Goal: Communication & Community: Answer question/provide support

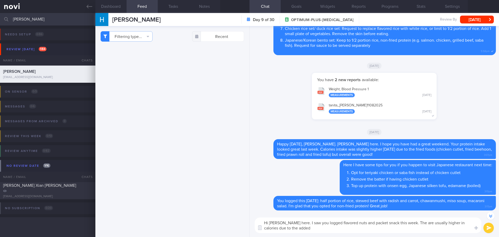
scroll to position [-5, 0]
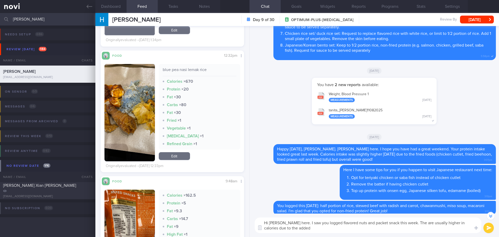
click at [315, 228] on textarea "Hi Hui Xian, Elizabeth here. I saw you logged flavored nuts and packet snack th…" at bounding box center [368, 225] width 227 height 16
drag, startPoint x: 332, startPoint y: 222, endPoint x: 315, endPoint y: 222, distance: 17.2
click at [315, 222] on textarea "Hi Hui Xian, Elizabeth here. I saw you logged flavored nuts and packet snack th…" at bounding box center [368, 225] width 227 height 16
click at [393, 225] on textarea "Hi Hui Xian, Elizabeth here. You logged flavored nuts and packet snack this wee…" at bounding box center [368, 225] width 227 height 16
click at [388, 229] on textarea "Hi Hui Xian, Elizabeth here. You logged flavored nuts and packet snacks this we…" at bounding box center [368, 225] width 227 height 16
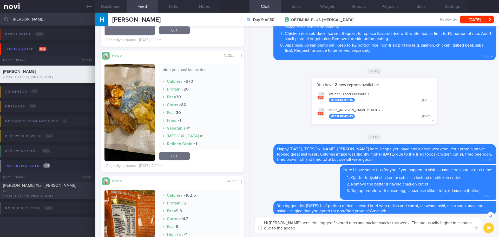
click at [386, 227] on textarea "Hi Hui Xian, Elizabeth here. You logged flavored nuts and packet snacks this we…" at bounding box center [368, 225] width 227 height 16
click at [386, 228] on textarea "Hi Hui Xian, Elizabeth here. You logged flavored nuts and packet snacks this we…" at bounding box center [368, 225] width 227 height 16
click at [354, 229] on textarea "Hi Hui Xian, Elizabeth here. You logged flavored nuts and packet snacks this we…" at bounding box center [368, 225] width 227 height 16
click at [361, 228] on textarea "Hi Hui Xian, Elizabeth here. You logged flavored nuts and packet snacks this we…" at bounding box center [368, 225] width 227 height 16
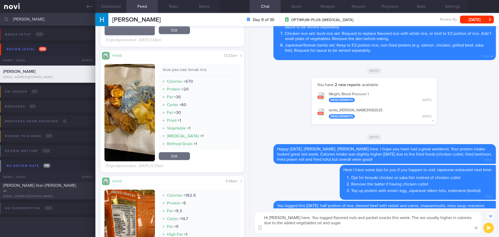
paste textarea "https://www.fairprice.com.sg/product/fairprice-baked-walnuts-cashew-nuts-150g-1…"
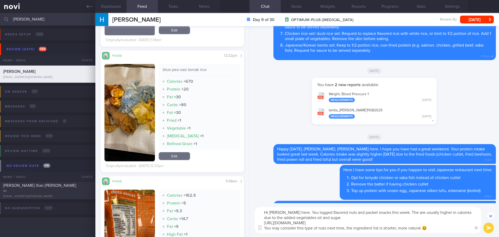
type textarea "Hi Hui Xian, Elizabeth here. You logged flavored nuts and packet snacks this we…"
click at [489, 231] on button "submit" at bounding box center [489, 228] width 10 height 10
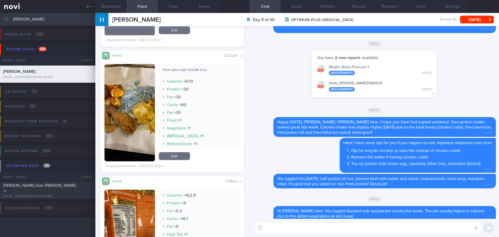
scroll to position [0, 0]
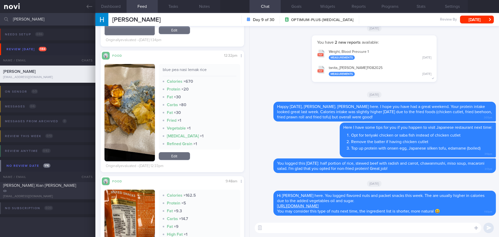
drag, startPoint x: 37, startPoint y: 17, endPoint x: 7, endPoint y: 20, distance: 30.5
click at [7, 20] on div "hui xian Assigned patients Assigned patients All active patients Archived patie…" at bounding box center [249, 19] width 499 height 12
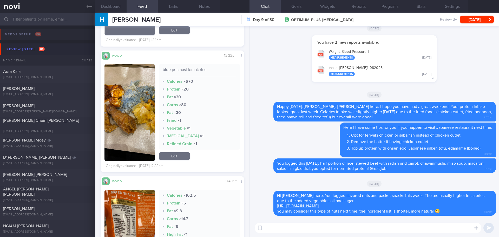
click at [140, 114] on img "button" at bounding box center [130, 112] width 50 height 97
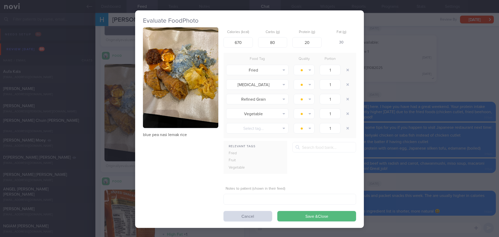
click at [174, 78] on button "button" at bounding box center [180, 77] width 75 height 101
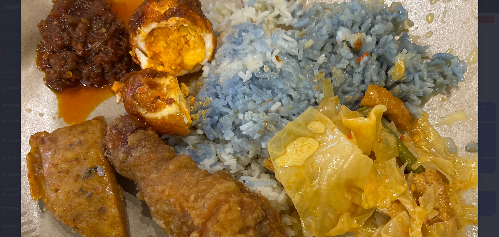
scroll to position [156, 0]
click at [479, 110] on div at bounding box center [249, 170] width 499 height 652
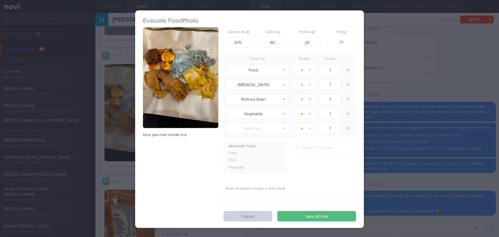
drag, startPoint x: 260, startPoint y: 219, endPoint x: 256, endPoint y: 219, distance: 4.2
click at [260, 219] on button "Cancel" at bounding box center [248, 216] width 49 height 10
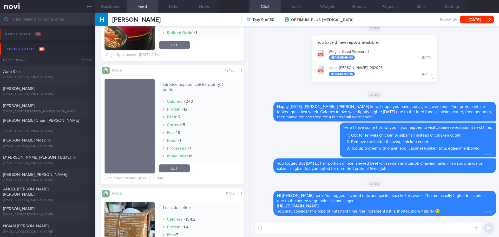
scroll to position [416, 0]
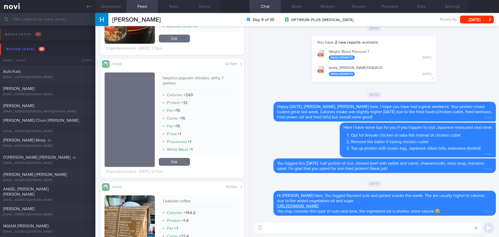
click at [47, 21] on input "text" at bounding box center [249, 19] width 499 height 12
type input "j"
click at [37, 20] on input "text" at bounding box center [249, 19] width 499 height 12
click at [37, 20] on input "joey" at bounding box center [249, 19] width 499 height 12
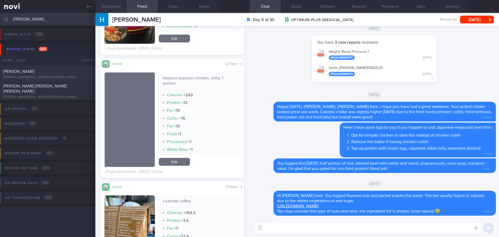
type input "joey"
drag, startPoint x: 40, startPoint y: 70, endPoint x: 330, endPoint y: 107, distance: 292.5
click at [40, 70] on div "[PERSON_NAME]" at bounding box center [47, 71] width 88 height 5
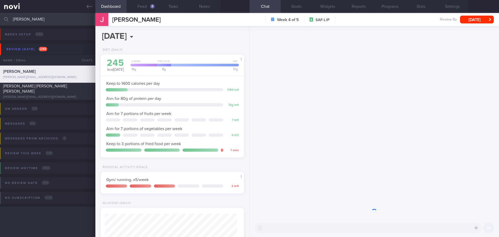
scroll to position [73, 131]
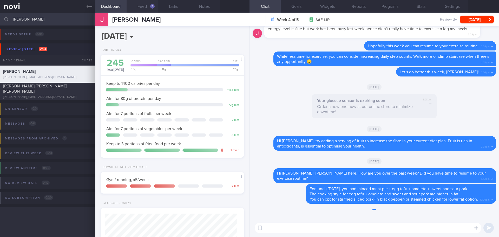
click at [145, 6] on button "Feed 3" at bounding box center [142, 6] width 31 height 13
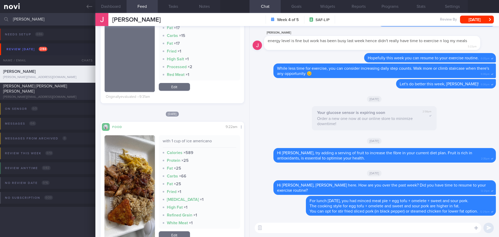
scroll to position [260, 0]
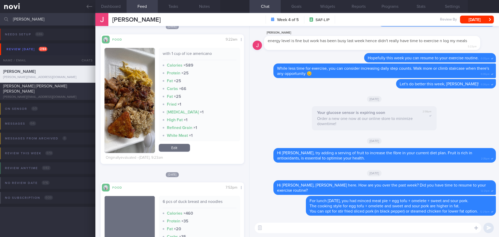
click at [110, 73] on img "button" at bounding box center [130, 100] width 50 height 105
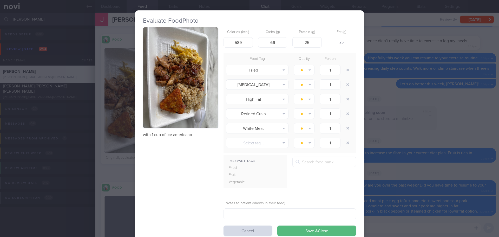
click at [165, 79] on button "button" at bounding box center [180, 77] width 75 height 101
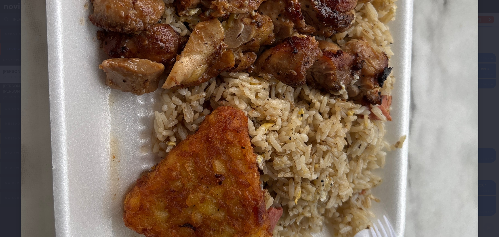
scroll to position [286, 0]
click at [482, 97] on div at bounding box center [249, 40] width 499 height 652
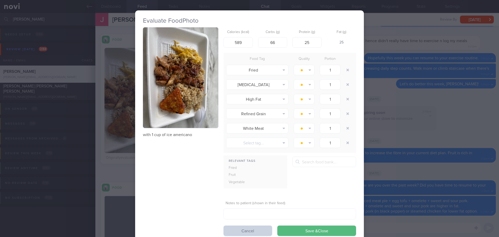
click at [253, 228] on button "Cancel" at bounding box center [248, 230] width 49 height 10
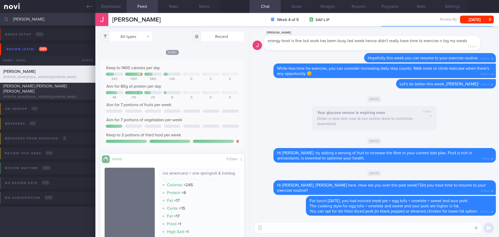
click at [301, 225] on textarea at bounding box center [368, 228] width 227 height 10
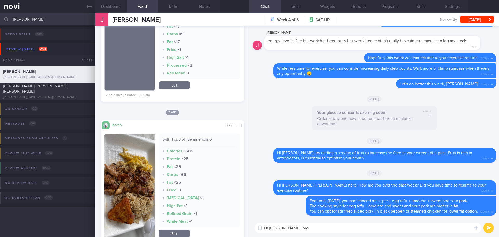
scroll to position [182, 0]
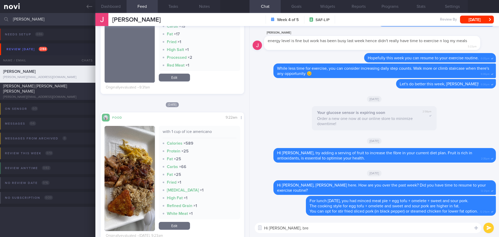
click at [297, 230] on textarea "Hi Joey, bre" at bounding box center [368, 228] width 227 height 10
click at [401, 228] on textarea "Hi Joey, breakfast choices on yesterday and today seem quite high in fat" at bounding box center [368, 228] width 227 height 10
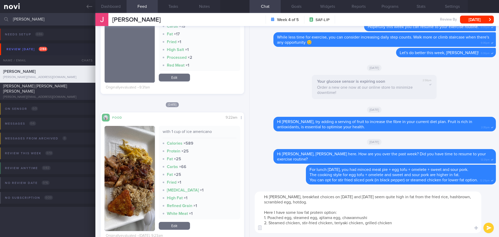
scroll to position [0, 0]
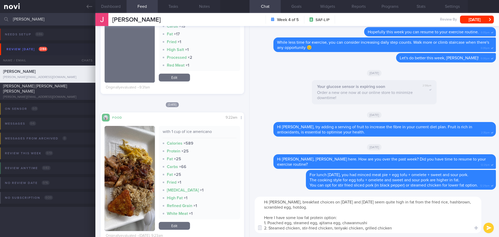
click at [344, 218] on textarea "Hi Joey, breakfast choices on yesterday and today seem quite high in fat from t…" at bounding box center [368, 215] width 227 height 36
click at [335, 217] on textarea "Hi Joey, breakfast choices on yesterday and today seem quite high in fat from t…" at bounding box center [368, 215] width 227 height 36
click at [359, 219] on textarea "Hi Joey, breakfast choices on yesterday and today seem quite high in fat from t…" at bounding box center [368, 215] width 227 height 36
click at [386, 225] on textarea "Hi Joey, breakfast choices on yesterday and today seem quite high in fat from t…" at bounding box center [368, 215] width 227 height 36
click at [398, 229] on textarea "Hi Joey, breakfast choices on yesterday and today seem quite high in fat from t…" at bounding box center [368, 215] width 227 height 36
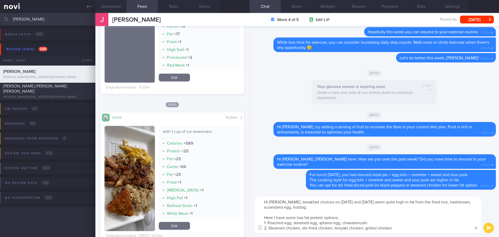
click at [398, 229] on textarea "Hi Joey, breakfast choices on yesterday and today seem quite high in fat from t…" at bounding box center [368, 215] width 227 height 36
type textarea "Hi Joey, breakfast choices on yesterday and today seem quite high in fat from t…"
click at [487, 229] on button "submit" at bounding box center [489, 228] width 10 height 10
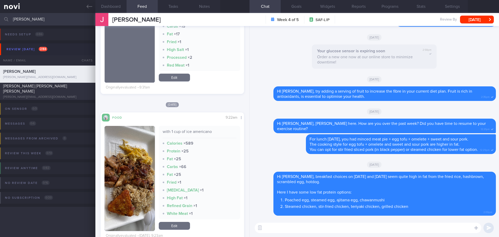
click at [379, 227] on textarea at bounding box center [368, 228] width 227 height 10
type textarea "You can also choose steamed meat pao or steamed [PERSON_NAME], are these availa…"
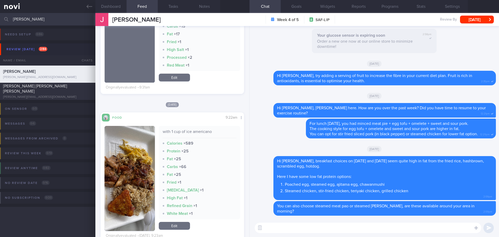
drag, startPoint x: 22, startPoint y: 18, endPoint x: 3, endPoint y: 21, distance: 18.4
click at [3, 21] on div "joey Assigned patients Assigned patients All active patients Archived patients" at bounding box center [249, 19] width 499 height 12
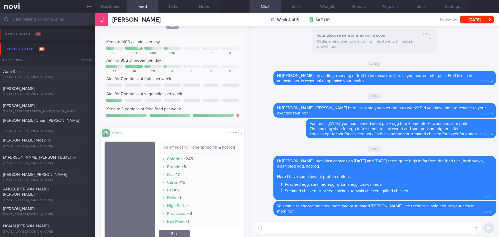
scroll to position [208, 0]
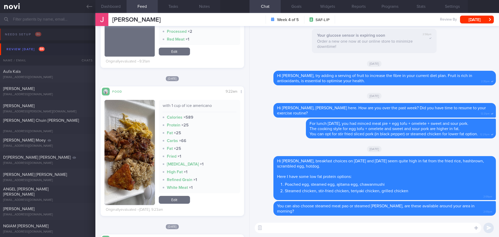
click at [277, 230] on textarea at bounding box center [368, 228] width 227 height 10
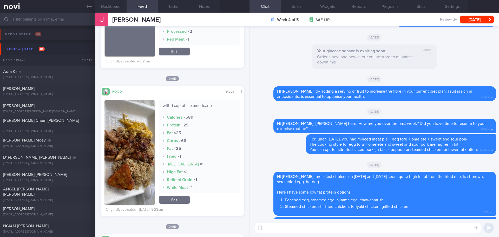
scroll to position [0, 0]
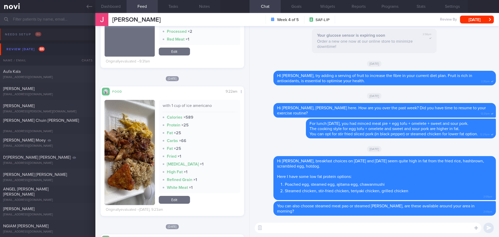
click at [304, 228] on textarea at bounding box center [368, 228] width 227 height 10
type textarea "Did you have anything for lunch and dinner [DATE]?"
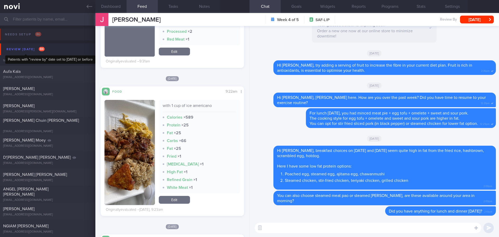
click at [24, 49] on div "Review today 84" at bounding box center [25, 49] width 41 height 7
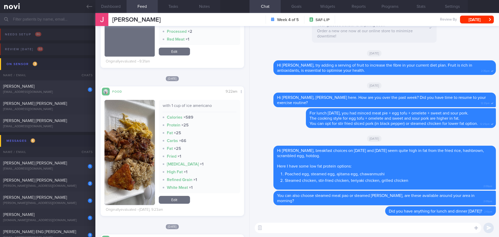
click at [69, 90] on div "[EMAIL_ADDRESS][DOMAIN_NAME]" at bounding box center [47, 92] width 89 height 4
checkbox input "false"
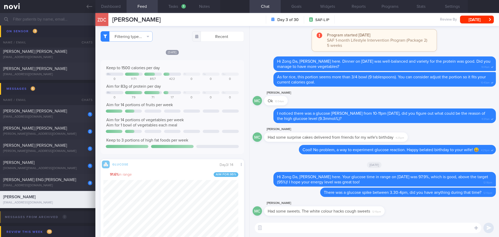
scroll to position [85, 135]
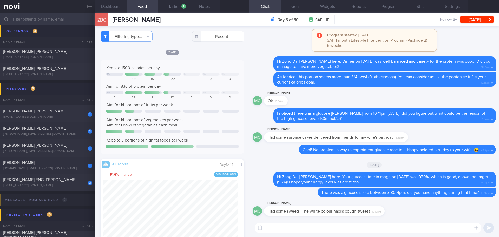
click at [346, 231] on textarea at bounding box center [368, 228] width 227 height 10
click at [345, 229] on textarea at bounding box center [368, 228] width 227 height 10
click at [345, 228] on textarea at bounding box center [368, 228] width 227 height 10
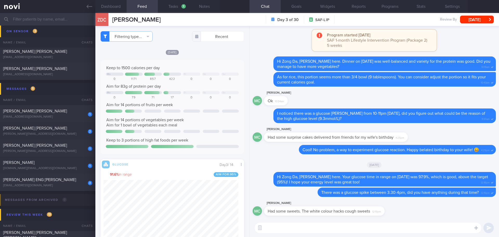
click at [345, 228] on textarea at bounding box center [368, 228] width 227 height 10
type textarea "A"
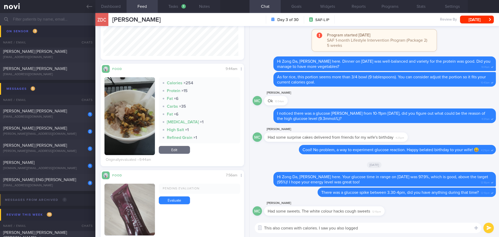
scroll to position [286, 0]
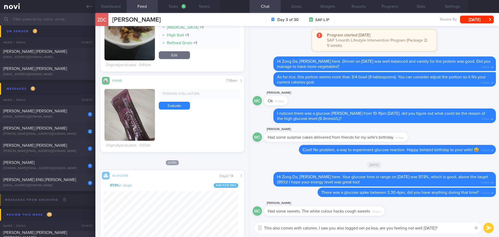
click at [450, 231] on textarea "This also comes with calories. I saw you also logged oei pa koa, are you feelin…" at bounding box center [368, 228] width 227 height 10
type textarea "This also comes with calories. I saw you also logged oei pa koa, are you feelin…"
click at [492, 229] on button "submit" at bounding box center [489, 228] width 10 height 10
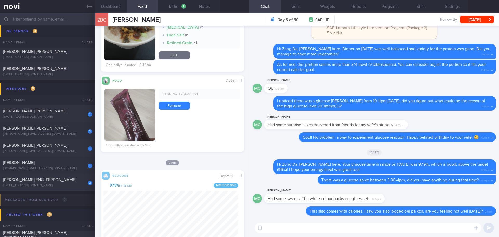
click at [451, 228] on textarea at bounding box center [368, 228] width 227 height 10
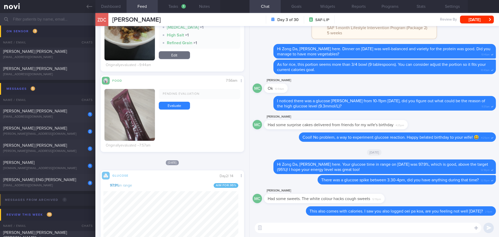
click at [451, 228] on textarea at bounding box center [368, 228] width 227 height 10
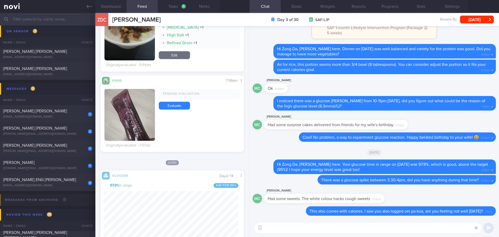
click at [451, 228] on textarea at bounding box center [368, 228] width 227 height 10
click at [457, 213] on button "button" at bounding box center [456, 212] width 10 height 10
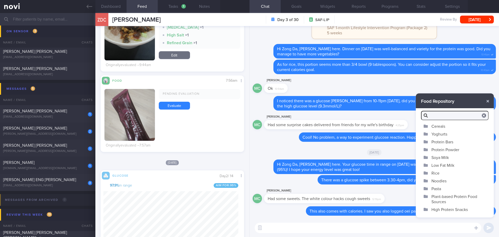
scroll to position [44, 0]
click at [489, 101] on button "button" at bounding box center [487, 100] width 9 height 9
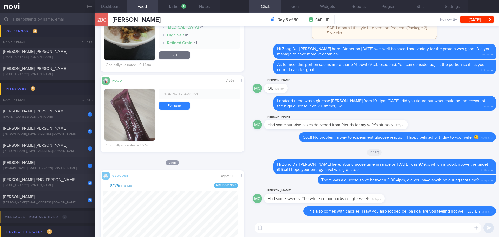
click at [285, 228] on textarea at bounding box center [368, 228] width 227 height 10
paste textarea "https://www.fairprice.com.sg/product/ricola-natural-relief-swiss-herb-lozenges-…"
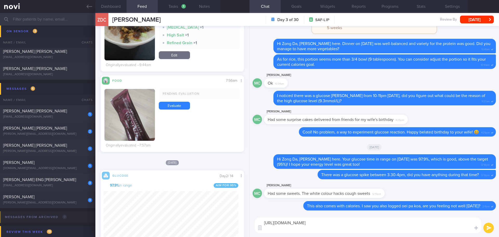
scroll to position [0, 0]
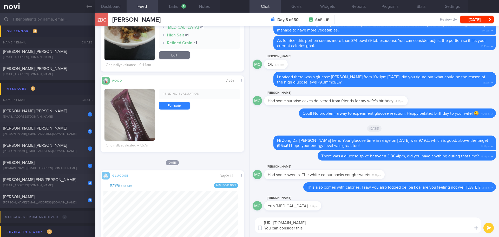
type textarea "https://www.fairprice.com.sg/product/ricola-natural-relief-swiss-herb-lozenges-…"
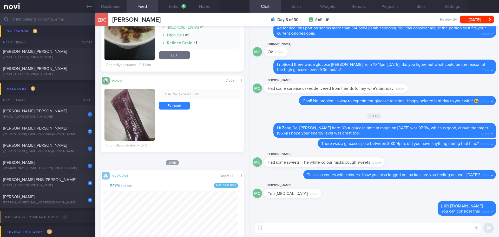
click at [294, 229] on textarea at bounding box center [368, 228] width 227 height 10
paste textarea "https://www.fairprice.com.sg/product/fisherman-s-friend-sugar-free-lozenges-lem…"
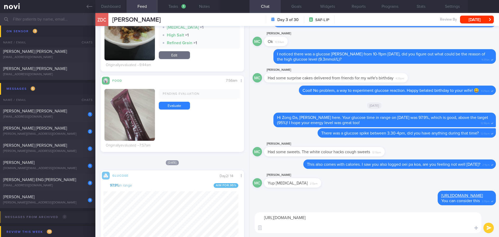
click at [296, 227] on textarea "https://www.fairprice.com.sg/product/fisherman-s-friend-sugar-free-lozenges-lem…" at bounding box center [368, 222] width 227 height 21
paste textarea "https://www.fairprice.com.sg/product/strepsils-lozenges-box-sugar-free-lemon-24…"
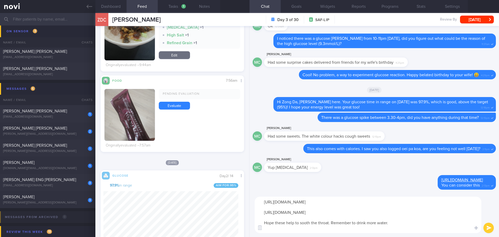
type textarea "https://www.fairprice.com.sg/product/fisherman-s-friend-sugar-free-lozenges-lem…"
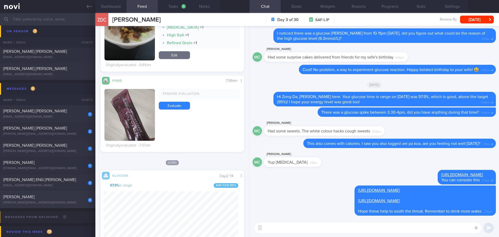
click at [74, 199] on div "[PERSON_NAME]" at bounding box center [47, 196] width 88 height 5
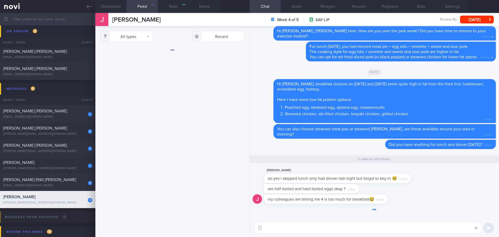
checkbox input "true"
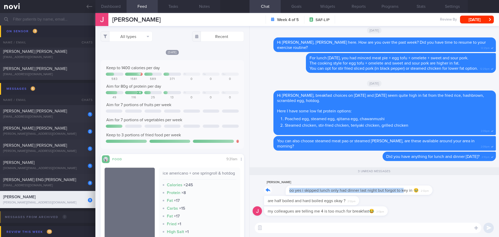
drag, startPoint x: 383, startPoint y: 194, endPoint x: 429, endPoint y: 196, distance: 45.8
click at [429, 196] on div "Joey Yeo oo yes i skipped lunch only had dinner last night but forgot to key in…" at bounding box center [374, 187] width 243 height 17
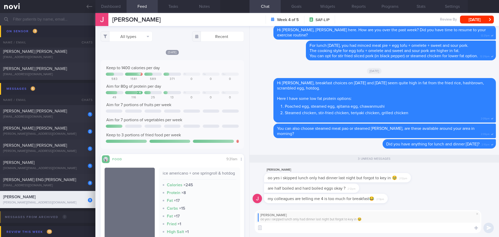
click at [387, 231] on textarea at bounding box center [368, 228] width 227 height 10
type textarea "G"
drag, startPoint x: 390, startPoint y: 230, endPoint x: 382, endPoint y: 231, distance: 8.4
click at [389, 230] on textarea "No worries... Just make sure that you eat regularly" at bounding box center [368, 228] width 227 height 10
drag, startPoint x: 373, startPoint y: 230, endPoint x: 332, endPoint y: 228, distance: 40.8
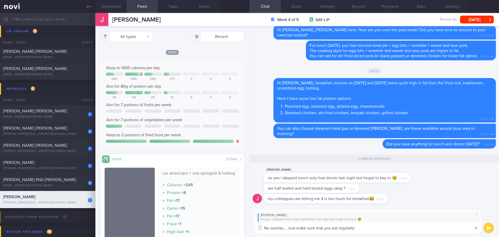
click at [332, 228] on textarea "No worries... Just make sure that you eat regularly" at bounding box center [368, 228] width 227 height 10
click at [403, 225] on textarea "No worries... Just make sure that you have regular meal 😃" at bounding box center [368, 228] width 227 height 10
click at [402, 228] on textarea "No worries... Just make sure that you have regular meal 😃" at bounding box center [368, 228] width 227 height 10
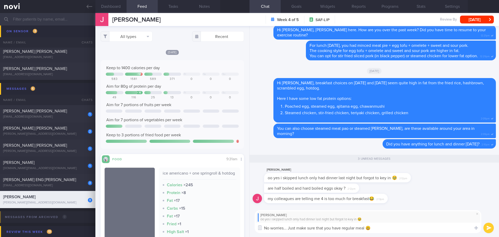
click at [297, 228] on textarea "No worries... Just make sure that you have regular meal 😃" at bounding box center [368, 228] width 227 height 10
click at [435, 225] on textarea "No worries... Just wanted to make sure that you have regular meal 😃" at bounding box center [368, 228] width 227 height 10
type textarea "No worries... Just wanted to make sure that you have regular meal 😃"
click at [489, 230] on button "submit" at bounding box center [489, 228] width 10 height 10
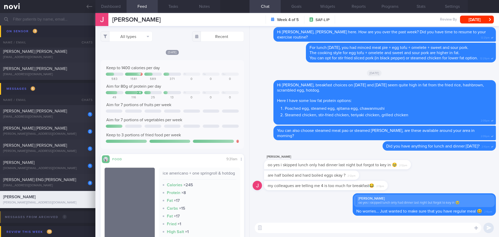
click at [396, 180] on div "are half boiled and hard boiled eggs okay ? 2:12pm" at bounding box center [374, 175] width 243 height 10
click at [407, 183] on div "my colleagues are telling me 4 is too much for breakfast😂 2:13pm" at bounding box center [374, 187] width 243 height 12
drag, startPoint x: 357, startPoint y: 177, endPoint x: 414, endPoint y: 179, distance: 57.0
click at [414, 179] on div "are half boiled and hard boiled eggs okay ? 2:12pm" at bounding box center [374, 175] width 243 height 10
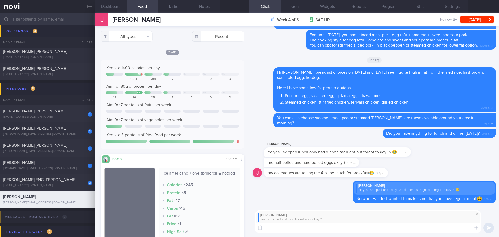
click at [358, 229] on textarea at bounding box center [368, 228] width 227 height 10
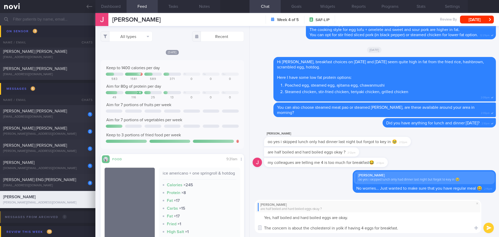
click at [310, 227] on textarea "Yes, half boiled and hard boiled eggs are okay. The concern is about the choles…" at bounding box center [368, 222] width 227 height 21
click at [310, 228] on textarea "Yes, half boiled and hard boiled eggs are okay. The concern is about the choles…" at bounding box center [368, 222] width 227 height 21
drag, startPoint x: 292, startPoint y: 228, endPoint x: 309, endPoint y: 228, distance: 17.2
click at [309, 228] on textarea "Yes, half boiled and hard boiled eggs are okay. The concern is about the choles…" at bounding box center [368, 222] width 227 height 21
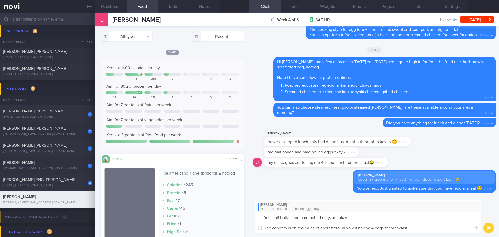
click at [427, 227] on textarea "Yes, half boiled and hard boiled eggs are okay. The concern is on too much of c…" at bounding box center [368, 222] width 227 height 21
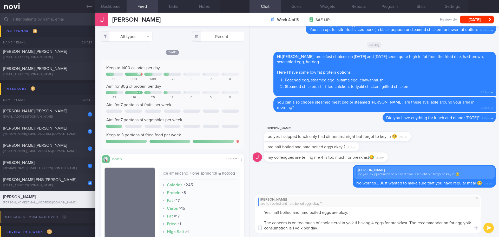
type textarea "Yes, half boiled and hard boiled eggs are okay. The concern is on too much of c…"
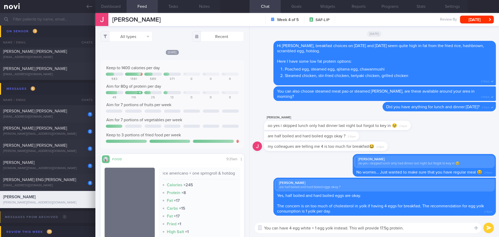
click at [429, 229] on textarea "You can have 4 egg white + 1 egg yolk instead. This will provide 17.5g protein." at bounding box center [368, 228] width 227 height 10
click at [432, 229] on textarea "You can have 4 egg white + 1 egg yolk instead. This will provide 17.5g protein." at bounding box center [368, 228] width 227 height 10
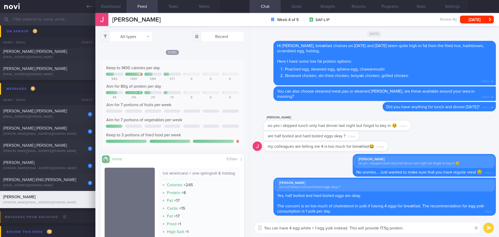
click at [432, 229] on textarea "You can have 4 egg white + 1 egg yolk instead. This will provide 17.5g protein." at bounding box center [368, 228] width 227 height 10
click at [433, 229] on textarea "You can have 4 egg white + 1 egg yolk instead. This will provide 17.5g protein." at bounding box center [368, 228] width 227 height 10
click at [436, 228] on textarea "You can have 4 egg white + 1 egg yolk instead. This will provide 17.5g protein." at bounding box center [368, 228] width 227 height 10
click at [437, 228] on textarea "You can have 4 egg white + 1 egg yolk instead. This will provide 17.5g protein." at bounding box center [368, 228] width 227 height 10
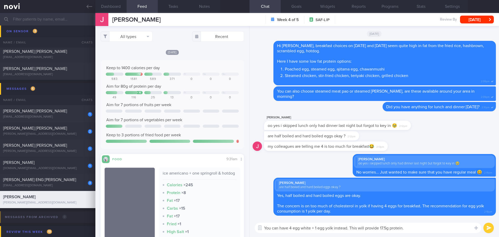
click at [437, 228] on textarea "You can have 4 egg white + 1 egg yolk instead. This will provide 17.5g protein." at bounding box center [368, 228] width 227 height 10
type textarea "You can have 4 egg white + 1 egg yolk instead. This will provide 17.5g protein."
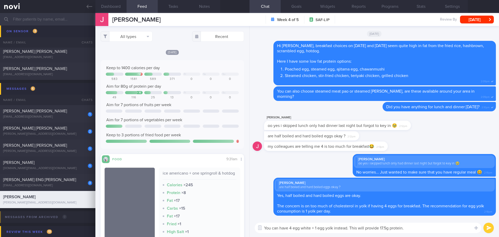
click at [493, 230] on button "submit" at bounding box center [489, 228] width 10 height 10
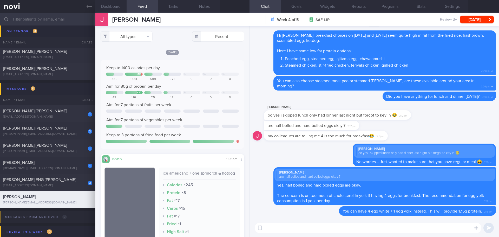
click at [403, 227] on textarea at bounding box center [368, 228] width 227 height 10
click at [27, 185] on div "[EMAIL_ADDRESS][DOMAIN_NAME]" at bounding box center [47, 186] width 89 height 4
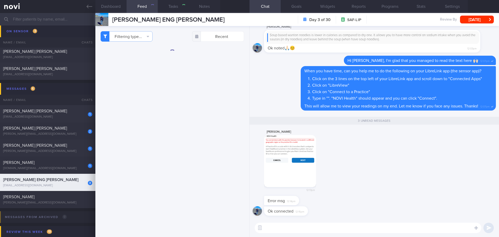
checkbox input "false"
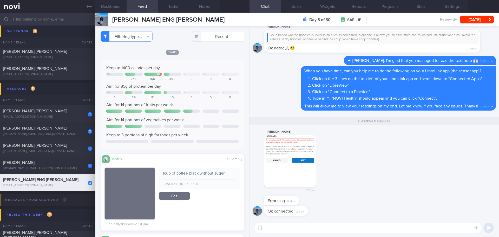
click at [282, 140] on button "button" at bounding box center [290, 161] width 52 height 52
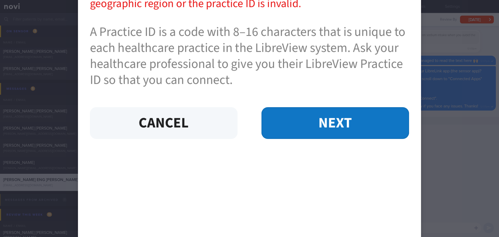
scroll to position [286, 0]
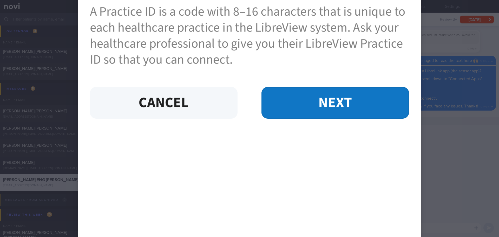
click at [475, 126] on div at bounding box center [249, 118] width 499 height 237
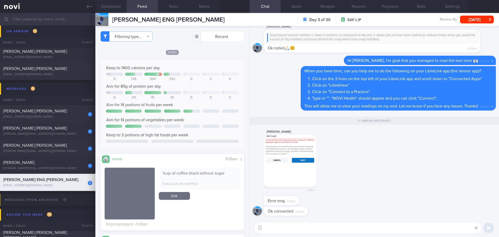
click at [428, 169] on div "[PERSON_NAME] 12:13pm" at bounding box center [374, 162] width 243 height 67
click at [327, 227] on textarea at bounding box center [368, 228] width 227 height 10
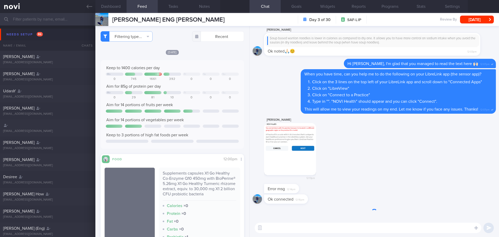
scroll to position [26, 0]
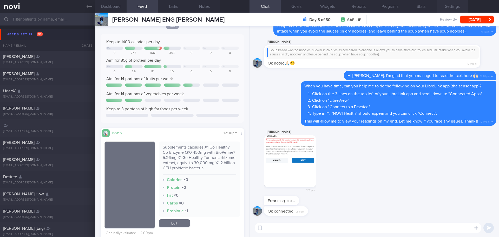
click at [452, 3] on button "Settings" at bounding box center [452, 6] width 31 height 13
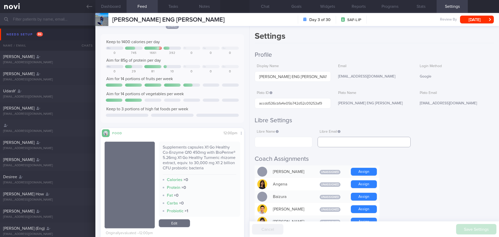
click at [362, 142] on input "text" at bounding box center [364, 142] width 93 height 10
paste input "[EMAIL_ADDRESS][DOMAIN_NAME]"
type input "[EMAIL_ADDRESS][DOMAIN_NAME]"
click at [264, 139] on input "text" at bounding box center [284, 142] width 58 height 10
paste input "[PERSON_NAME]"
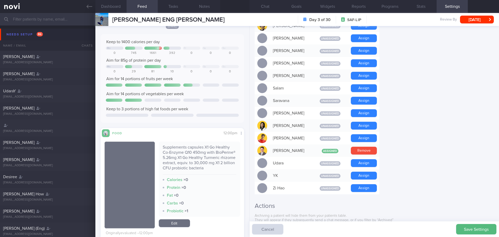
scroll to position [416, 0]
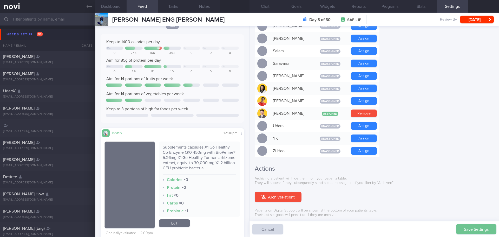
type input "[PERSON_NAME]"
drag, startPoint x: 471, startPoint y: 227, endPoint x: 443, endPoint y: 230, distance: 27.7
click at [470, 227] on button "Save Settings" at bounding box center [476, 229] width 40 height 10
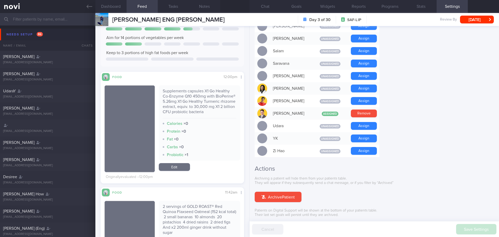
scroll to position [0, 0]
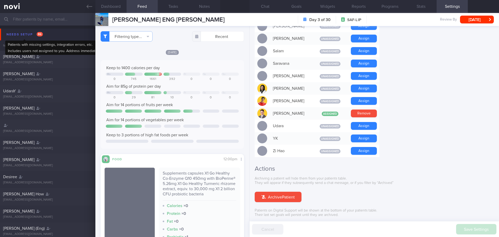
click at [23, 31] on div "Needs setup 86" at bounding box center [24, 34] width 39 height 7
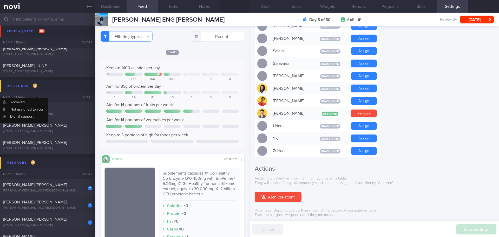
scroll to position [1534, 0]
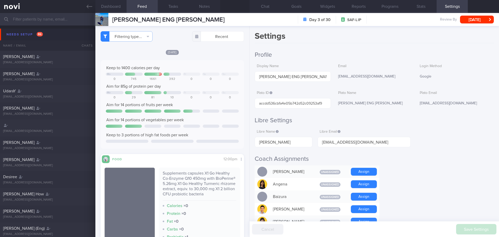
scroll to position [26, 0]
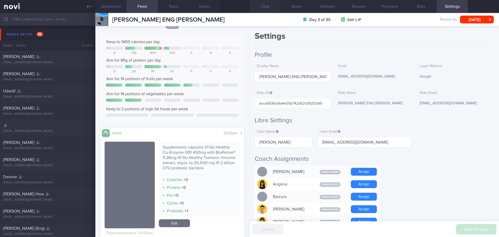
click at [267, 5] on button "Chat" at bounding box center [265, 6] width 31 height 13
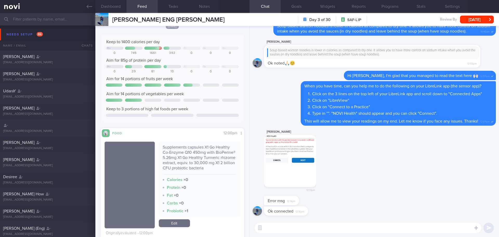
click at [337, 161] on div "[PERSON_NAME] 12:13pm" at bounding box center [374, 162] width 243 height 67
click at [281, 231] on textarea at bounding box center [368, 228] width 227 height 10
type textarea "T"
type textarea "Thank you, I can see your reading now 😃"
click at [489, 230] on button "submit" at bounding box center [489, 228] width 10 height 10
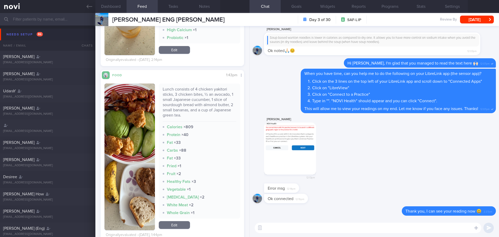
scroll to position [884, 0]
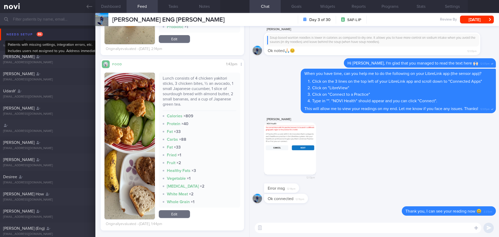
click at [27, 34] on div "Needs setup 86" at bounding box center [24, 34] width 39 height 7
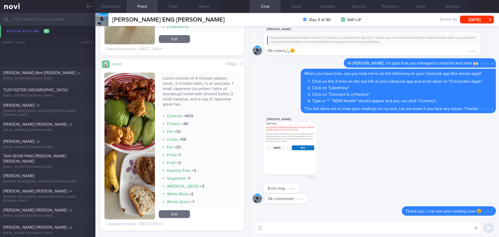
scroll to position [3016, 0]
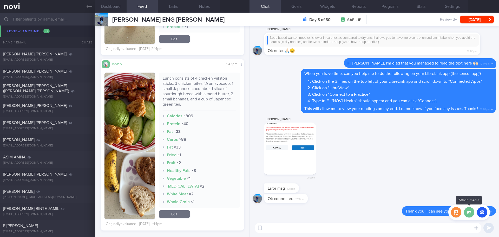
click at [469, 215] on label at bounding box center [469, 212] width 10 height 10
click at [0, 0] on input "file" at bounding box center [0, 0] width 0 height 0
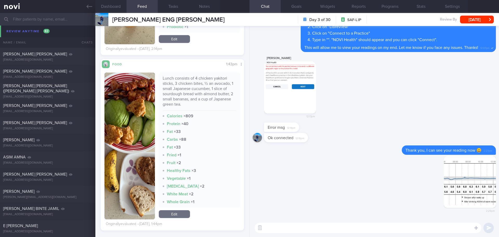
click at [312, 229] on textarea at bounding box center [368, 228] width 227 height 10
type textarea "I"
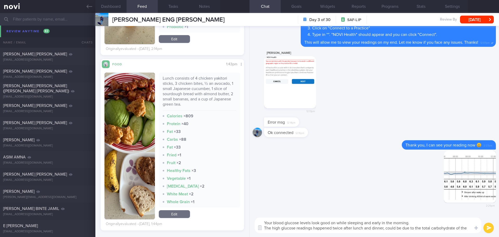
scroll to position [0, 0]
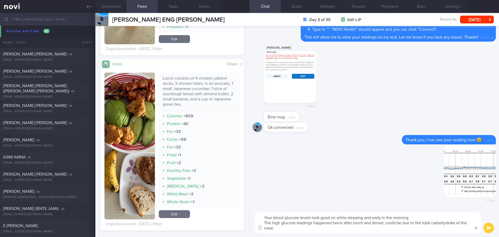
type textarea "Your blood glucose levels look good on while sleeping and early in the morning.…"
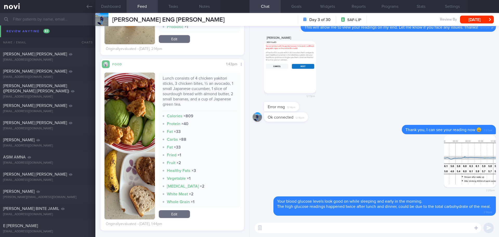
click at [144, 183] on img "button" at bounding box center [130, 146] width 50 height 147
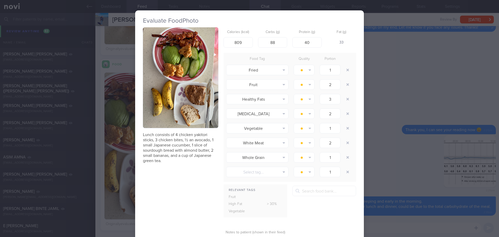
click at [199, 105] on button "button" at bounding box center [180, 77] width 75 height 101
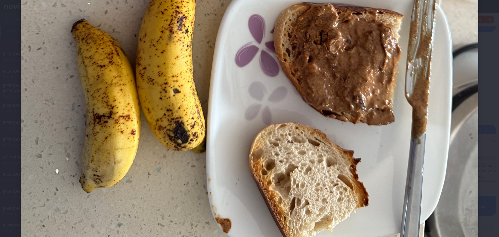
scroll to position [338, 0]
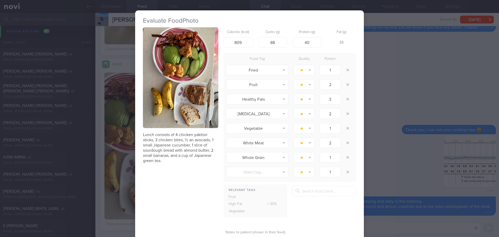
click at [403, 133] on div "Evaluate Food Photo Lunch consists of 4 chicken yakitori sticks, 3 chicken bite…" at bounding box center [249, 118] width 499 height 237
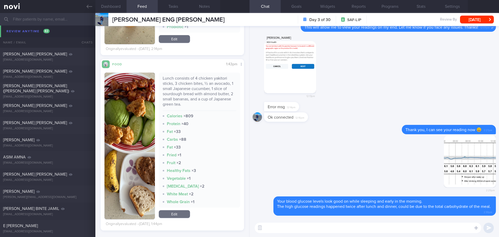
click at [368, 230] on textarea at bounding box center [368, 228] width 227 height 10
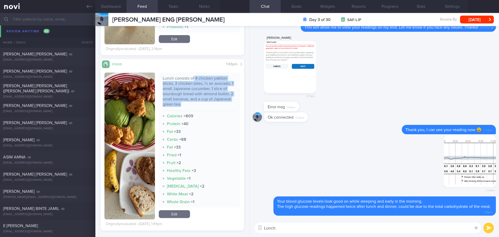
drag, startPoint x: 193, startPoint y: 79, endPoint x: 213, endPoint y: 102, distance: 31.1
click at [213, 102] on div "Lunch consists of 4 chicken yakitori sticks, 3 chicken bites, ½ an avocado, 1 s…" at bounding box center [200, 93] width 74 height 35
copy div "4 chicken yakitori sticks, 3 chicken bites, ½ an avocado, 1 small Japanese cucu…"
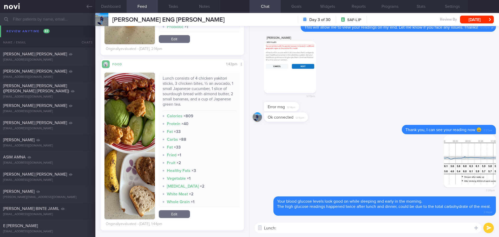
click at [289, 228] on textarea "Lunch:" at bounding box center [368, 228] width 227 height 10
paste textarea "4 chicken yakitori sticks, 3 chicken bites, ½ an avocado, 1 small Japanese cucu…"
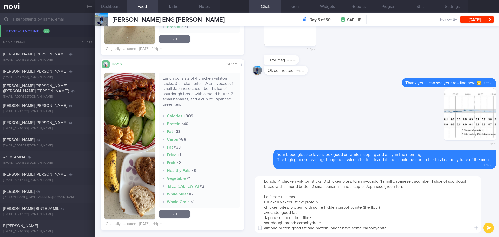
drag, startPoint x: 407, startPoint y: 228, endPoint x: 263, endPoint y: 202, distance: 146.6
click at [263, 202] on textarea "Lunch: 4 chicken yakitori sticks, 3 chicken bites, ½ an avocado, 1 small Japane…" at bounding box center [368, 204] width 227 height 57
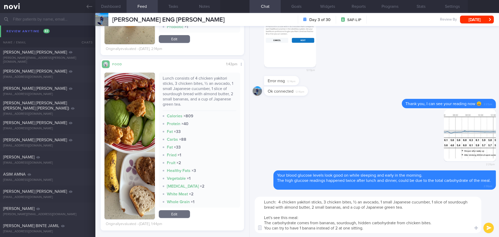
click at [438, 223] on textarea "Lunch: 4 chicken yakitori sticks, 3 chicken bites, ½ an avocado, 1 small Japane…" at bounding box center [368, 215] width 227 height 36
type textarea "Lunch: 4 chicken yakitori sticks, 3 chicken bites, ½ an avocado, 1 small Japane…"
click at [485, 226] on button "submit" at bounding box center [489, 228] width 10 height 10
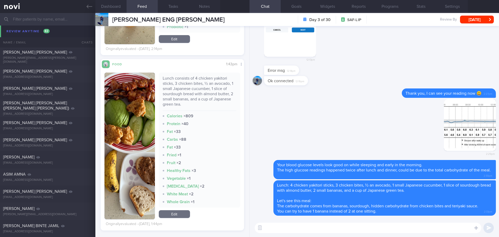
click at [343, 231] on textarea at bounding box center [368, 228] width 227 height 10
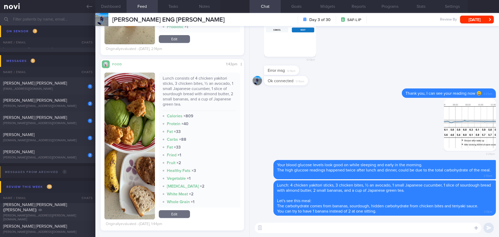
scroll to position [1534, 0]
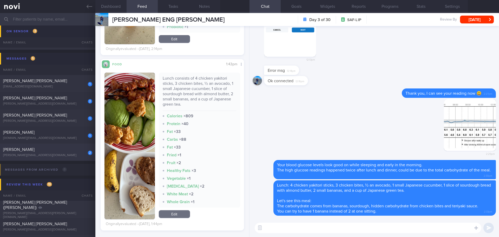
click at [60, 149] on div "[PERSON_NAME]" at bounding box center [47, 149] width 88 height 5
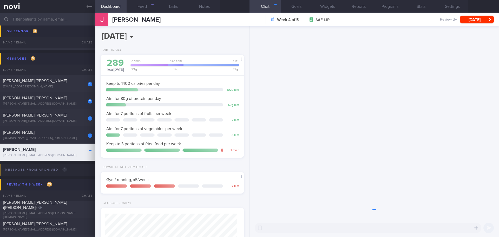
scroll to position [73, 131]
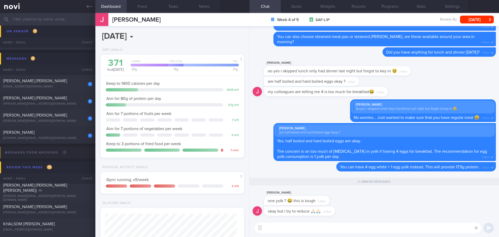
click at [352, 228] on textarea at bounding box center [368, 228] width 227 height 10
type textarea "H"
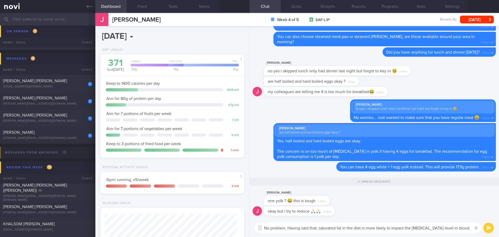
scroll to position [0, 0]
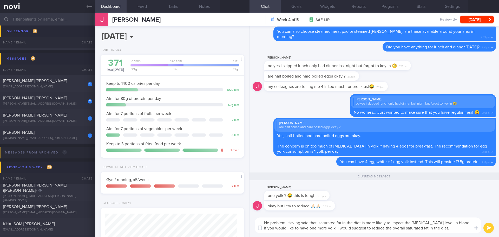
click at [338, 228] on textarea "No problem. Having said that, saturated fat in the diet is more likely to impac…" at bounding box center [368, 225] width 227 height 16
click at [338, 229] on textarea "No problem. Having said that, saturated fat in the diet is more likely to impac…" at bounding box center [368, 225] width 227 height 16
drag, startPoint x: 337, startPoint y: 229, endPoint x: 263, endPoint y: 232, distance: 73.7
click at [263, 232] on textarea "No problem. Having said that, saturated fat in the diet is more likely to impac…" at bounding box center [368, 225] width 227 height 16
click at [396, 230] on textarea "No problem. Having said that, saturated fat in the diet is more likely to impac…" at bounding box center [368, 225] width 227 height 16
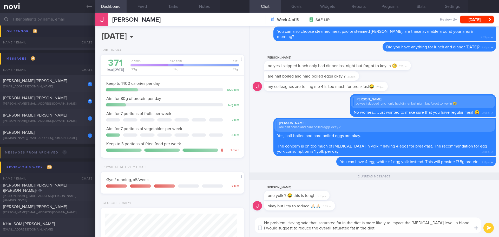
click at [396, 230] on textarea "No problem. Having said that, saturated fat in the diet is more likely to impac…" at bounding box center [368, 225] width 227 height 16
click at [390, 229] on textarea "No problem. Having said that, saturated fat in the diet is more likely to impac…" at bounding box center [368, 225] width 227 height 16
drag, startPoint x: 390, startPoint y: 222, endPoint x: 363, endPoint y: 221, distance: 27.3
click at [363, 221] on textarea "No problem. Having said that, saturated fat in the diet is more likely to impac…" at bounding box center [368, 225] width 227 height 16
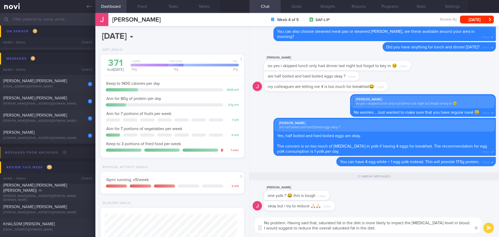
click at [402, 227] on textarea "No problem. Having said that, saturated fat in the diet is more likely to impac…" at bounding box center [368, 225] width 227 height 16
drag, startPoint x: 404, startPoint y: 223, endPoint x: 367, endPoint y: 224, distance: 37.2
click at [367, 224] on textarea "No problem. Having said that, saturated fat in the diet is more likely to impac…" at bounding box center [368, 225] width 227 height 16
click at [404, 231] on textarea "No problem. Having said that, saturated fat in the diet is more impactful to th…" at bounding box center [368, 225] width 227 height 16
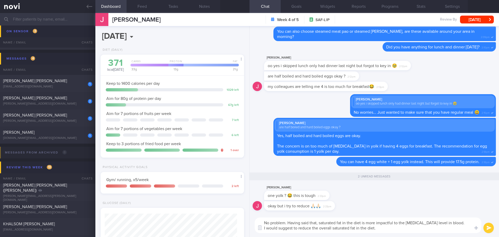
click at [404, 231] on textarea "No problem. Having said that, saturated fat in the diet is more impactful to th…" at bounding box center [368, 225] width 227 height 16
click at [397, 232] on textarea "No problem. Having said that, saturated fat in the diet is more impactful to th…" at bounding box center [368, 225] width 227 height 16
click at [381, 229] on textarea "No problem. Having said that, saturated fat in the diet is more impactful to th…" at bounding box center [368, 225] width 227 height 16
click at [396, 231] on textarea "No problem. Having said that, saturated fat in the diet is more impactful to th…" at bounding box center [368, 225] width 227 height 16
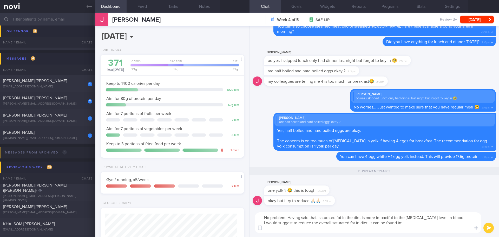
paste textarea "- Fatty meat on pork, beef, lamb - Skin on chicken - Coconut milk based dishes:…"
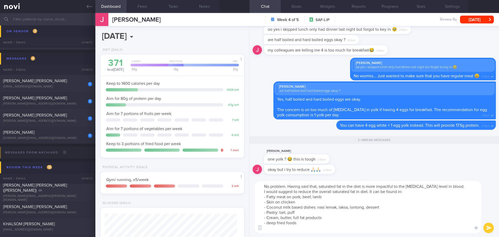
click at [360, 222] on textarea "No problem. Having said that, saturated fat in the diet is more impactful to th…" at bounding box center [368, 207] width 227 height 52
drag, startPoint x: 287, startPoint y: 185, endPoint x: 261, endPoint y: 186, distance: 26.3
click at [261, 186] on textarea "No problem. Having said that, saturated fat in the diet is more impactful to th…" at bounding box center [368, 207] width 227 height 52
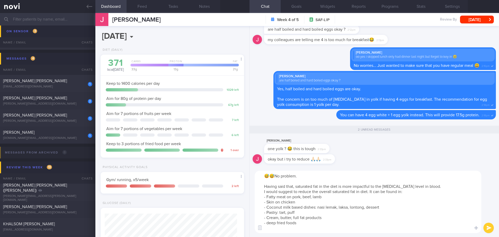
click at [413, 193] on textarea "😅😅No problem. Having said that, saturated fat in the diet is more impactful to …" at bounding box center [368, 202] width 227 height 62
click at [318, 185] on textarea "😅😅No problem. Having said that, saturated fat in the diet is more impactful to …" at bounding box center [368, 202] width 227 height 62
click at [411, 194] on textarea "😅😅No problem. Having said that, saturated fat in the diet is more impactful to …" at bounding box center [368, 202] width 227 height 62
click at [431, 193] on textarea "😅😅No problem. Having said that, saturated fat in the diet is more impactful to …" at bounding box center [368, 202] width 227 height 62
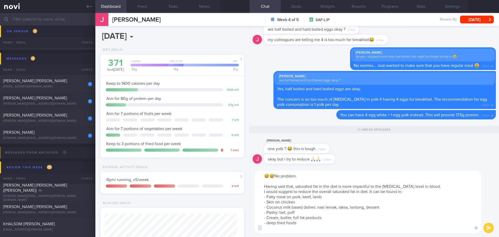
click at [423, 192] on textarea "😅😅No problem. Having said that, saturated fat in the diet is more impactful to …" at bounding box center [368, 202] width 227 height 62
click at [309, 226] on textarea "😅😅No problem. Having said that, saturated fat in the diet is more impactful to …" at bounding box center [368, 202] width 227 height 62
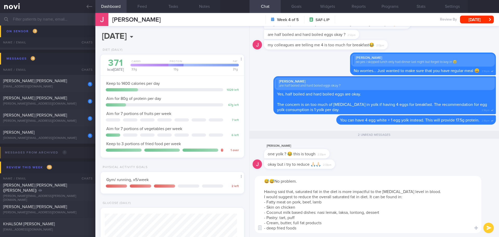
click at [299, 196] on textarea "😅😅No problem. Having said that, saturated fat in the diet is more impactful to …" at bounding box center [368, 204] width 227 height 57
click at [335, 203] on textarea "😅😅No problem. Having said that, saturated fat in the diet is more impactful to …" at bounding box center [368, 204] width 227 height 57
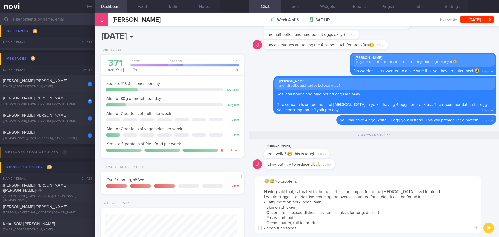
click at [335, 203] on textarea "😅😅No problem. Having said that, saturated fat in the diet is more impactful to …" at bounding box center [368, 204] width 227 height 57
click at [336, 218] on textarea "😅😅No problem. Having said that, saturated fat in the diet is more impactful to …" at bounding box center [368, 204] width 227 height 57
click at [340, 220] on textarea "😅😅No problem. Having said that, saturated fat in the diet is more impactful to …" at bounding box center [368, 204] width 227 height 57
click at [365, 221] on textarea "😅😅No problem. Having said that, saturated fat in the diet is more impactful to …" at bounding box center [368, 204] width 227 height 57
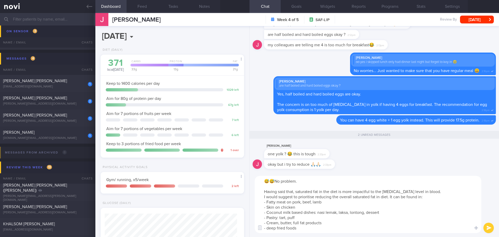
click at [370, 219] on textarea "😅😅No problem. Having said that, saturated fat in the diet is more impactful to …" at bounding box center [368, 204] width 227 height 57
click at [375, 222] on textarea "😅😅No problem. Having said that, saturated fat in the diet is more impactful to …" at bounding box center [368, 204] width 227 height 57
click at [314, 217] on textarea "😅😅No problem. Having said that, saturated fat in the diet is more impactful to …" at bounding box center [368, 204] width 227 height 57
click at [344, 222] on textarea "😅😅No problem. Having said that, saturated fat in the diet is more impactful to …" at bounding box center [368, 204] width 227 height 57
click at [330, 224] on textarea "😅😅No problem. Having said that, saturated fat in the diet is more impactful to …" at bounding box center [368, 204] width 227 height 57
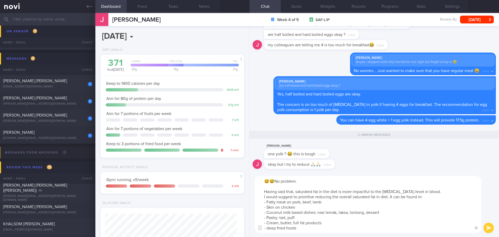
click at [336, 224] on textarea "😅😅No problem. Having said that, saturated fat in the diet is more impactful to …" at bounding box center [368, 204] width 227 height 57
click at [337, 222] on textarea "😅😅No problem. Having said that, saturated fat in the diet is more impactful to …" at bounding box center [368, 204] width 227 height 57
click at [331, 225] on textarea "😅😅No problem. Having said that, saturated fat in the diet is more impactful to …" at bounding box center [368, 204] width 227 height 57
click at [330, 226] on textarea "😅😅No problem. Having said that, saturated fat in the diet is more impactful to …" at bounding box center [368, 204] width 227 height 57
click at [351, 225] on textarea "😅😅No problem. Having said that, saturated fat in the diet is more impactful to …" at bounding box center [368, 204] width 227 height 57
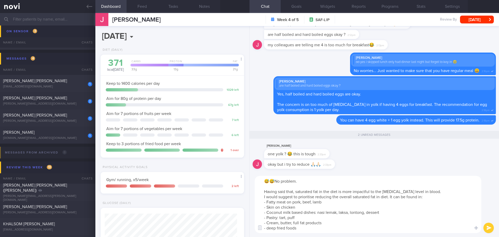
click at [323, 227] on textarea "😅😅No problem. Having said that, saturated fat in the diet is more impactful to …" at bounding box center [368, 204] width 227 height 57
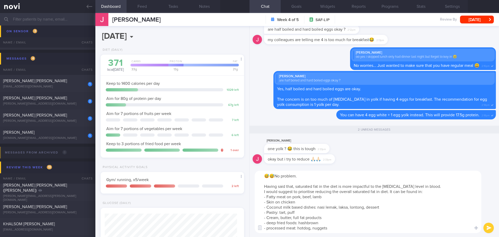
click at [332, 223] on textarea "😅😅No problem. Having said that, saturated fat in the diet is more impactful to …" at bounding box center [368, 202] width 227 height 62
click at [357, 225] on textarea "😅😅No problem. Having said that, saturated fat in the diet is more impactful to …" at bounding box center [368, 202] width 227 height 62
click at [375, 226] on textarea "😅😅No problem. Having said that, saturated fat in the diet is more impactful to …" at bounding box center [368, 202] width 227 height 62
click at [402, 225] on textarea "😅😅No problem. Having said that, saturated fat in the diet is more impactful to …" at bounding box center [368, 202] width 227 height 62
type textarea "😅😅No problem. Having said that, saturated fat in the diet is more impactful to …"
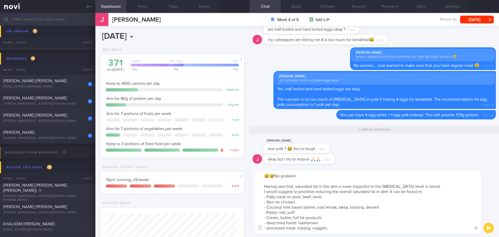
click at [488, 225] on button "submit" at bounding box center [489, 228] width 10 height 10
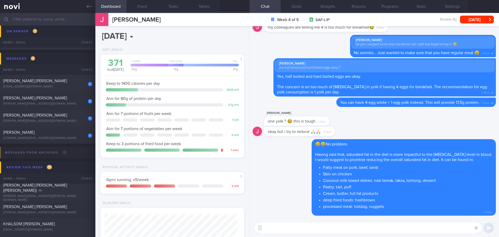
click at [372, 225] on textarea at bounding box center [368, 228] width 227 height 10
click at [372, 228] on textarea at bounding box center [368, 228] width 227 height 10
click at [479, 22] on button "[DATE]" at bounding box center [477, 20] width 34 height 8
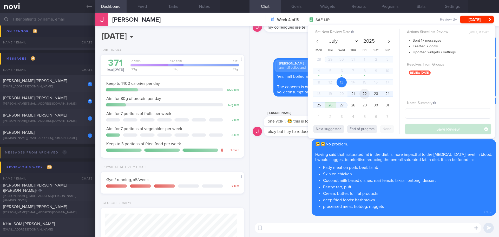
click at [368, 94] on span "22" at bounding box center [365, 94] width 10 height 10
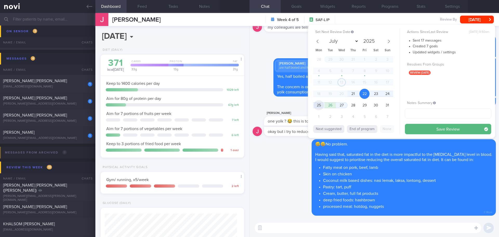
click at [316, 106] on span "25" at bounding box center [319, 105] width 10 height 10
click at [437, 128] on button "Save Review" at bounding box center [448, 129] width 86 height 10
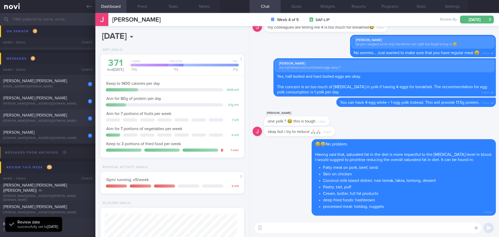
scroll to position [66, 133]
click at [200, 9] on button "Notes" at bounding box center [204, 6] width 31 height 13
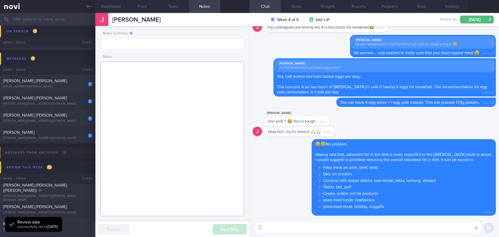
click at [157, 73] on textarea at bounding box center [173, 139] width 144 height 154
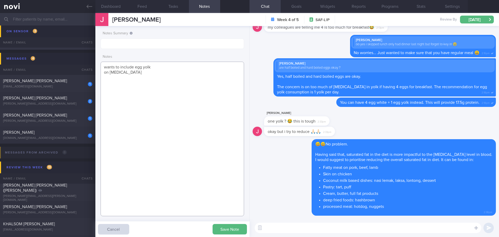
type textarea "wants to include egg yolk on [MEDICAL_DATA]"
drag, startPoint x: 139, startPoint y: 80, endPoint x: 145, endPoint y: 84, distance: 6.7
click at [139, 80] on textarea "wants to include egg yolk on [MEDICAL_DATA]" at bounding box center [173, 139] width 144 height 154
click at [221, 230] on button "Save Note" at bounding box center [230, 229] width 34 height 10
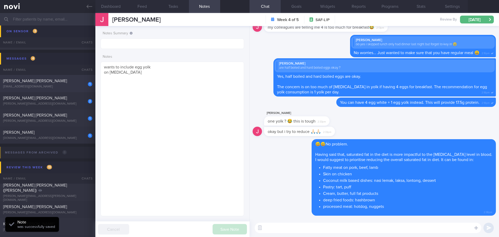
click at [51, 86] on div "[EMAIL_ADDRESS][DOMAIN_NAME]" at bounding box center [47, 87] width 89 height 4
type input "[DATE]"
type textarea "sugar intake, refined carbohydrate - no juice, dislike fruit (unpleasant childh…"
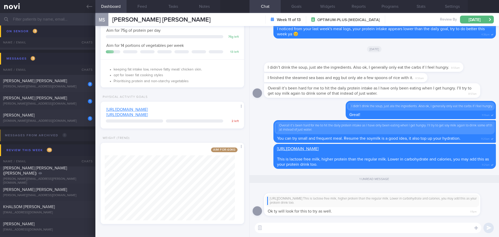
click at [301, 226] on textarea at bounding box center [368, 228] width 227 height 10
type textarea "Are you still having [MEDICAL_DATA] this week?"
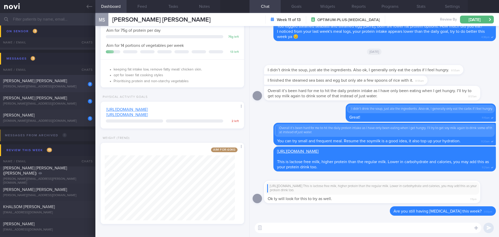
click at [60, 85] on div "[PERSON_NAME][EMAIL_ADDRESS][DOMAIN_NAME]" at bounding box center [47, 87] width 89 height 4
type input "next appt [DATE]- A"
type textarea "[MEDICAL_DATA] (diagnosed [DATE]) Picked up from screening Latest [MEDICAL_DATA…"
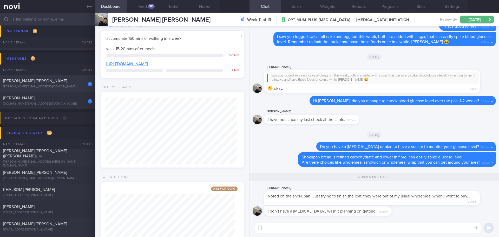
scroll to position [66, 133]
click at [140, 7] on button "Feed 313" at bounding box center [142, 6] width 31 height 13
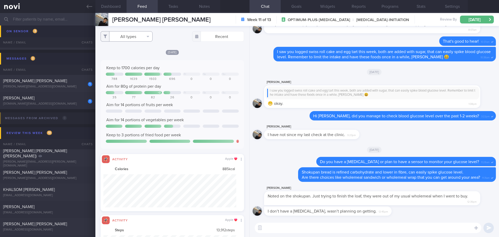
click at [143, 38] on button "All types" at bounding box center [127, 36] width 52 height 10
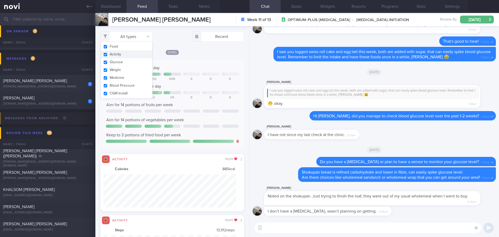
click at [133, 53] on button "Activity" at bounding box center [126, 54] width 51 height 8
checkbox input "false"
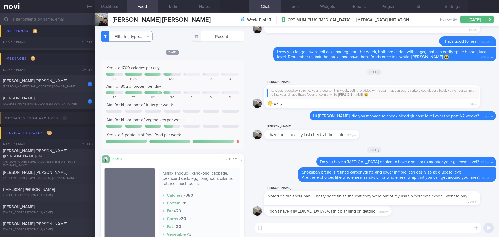
click at [225, 62] on div "Keep to 1700 calories per day Fr Sa Su 788 1639 1503 696 0 0 0 Aim for 80g of p…" at bounding box center [173, 104] width 144 height 89
click at [334, 229] on textarea at bounding box center [368, 228] width 227 height 10
click at [285, 229] on textarea at bounding box center [368, 228] width 227 height 10
type textarea "N"
type textarea "No problem, [PERSON_NAME]."
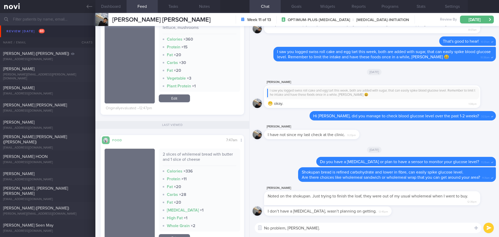
scroll to position [876, 0]
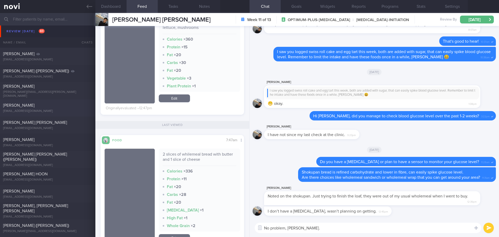
click at [60, 108] on div "[PERSON_NAME]" at bounding box center [47, 105] width 88 height 5
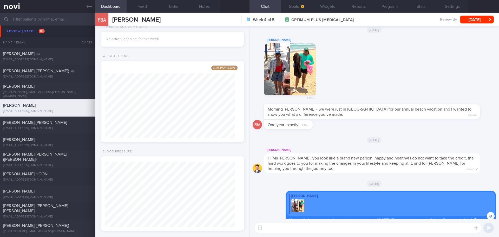
scroll to position [-2475, 0]
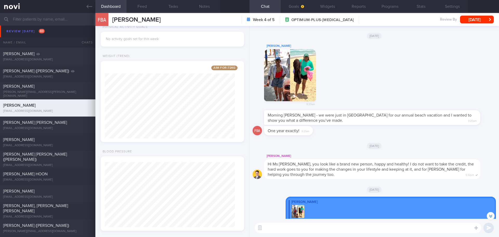
click at [274, 72] on button "button" at bounding box center [290, 75] width 52 height 52
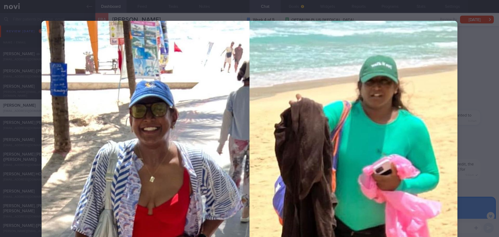
click at [474, 95] on div at bounding box center [250, 229] width 458 height 458
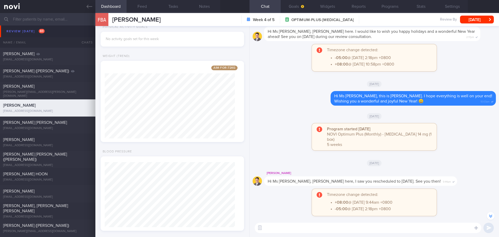
scroll to position [-5162, 0]
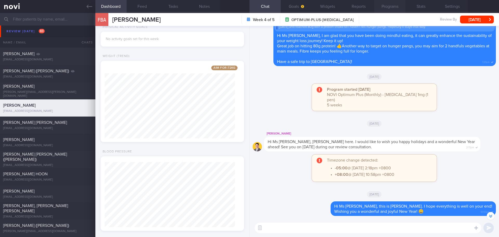
click at [399, 9] on button "Programs" at bounding box center [389, 6] width 31 height 13
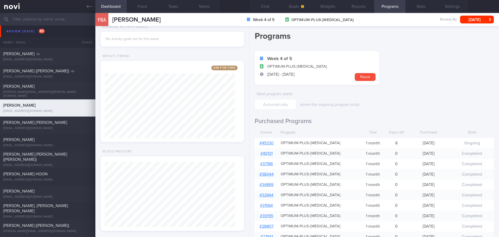
click at [268, 143] on link "# 45330" at bounding box center [267, 143] width 14 height 4
click at [267, 9] on button "Chat" at bounding box center [265, 6] width 31 height 13
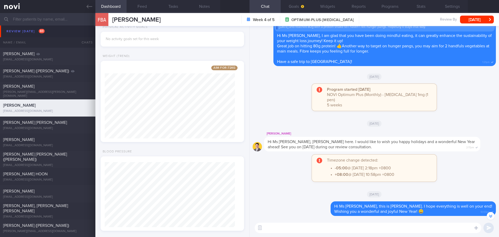
click at [489, 215] on button "button" at bounding box center [491, 216] width 8 height 8
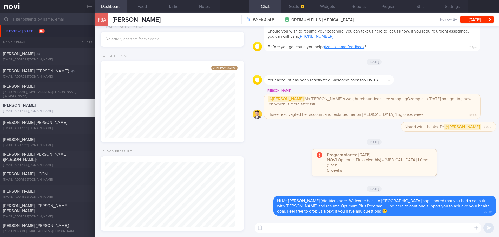
click at [455, 149] on div "[DATE]" at bounding box center [374, 141] width 243 height 15
click at [304, 9] on button "Goals" at bounding box center [296, 6] width 31 height 13
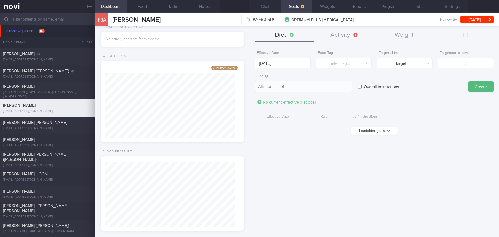
click at [374, 132] on button "Load older goals" at bounding box center [374, 131] width 47 height 8
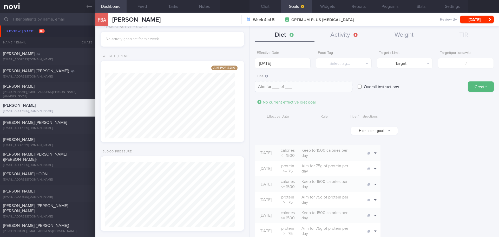
click at [289, 63] on input "[DATE]" at bounding box center [283, 63] width 56 height 10
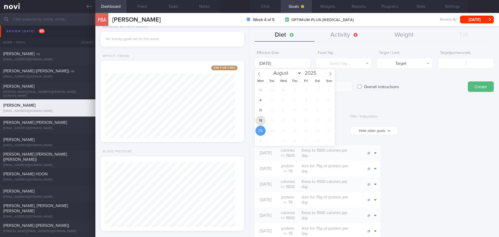
click at [261, 120] on span "18" at bounding box center [261, 120] width 10 height 10
type input "[DATE]"
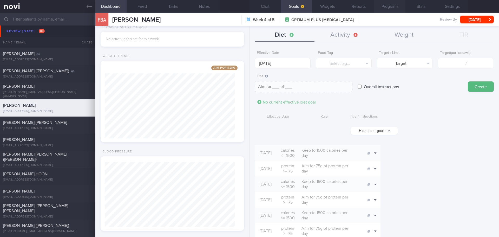
click at [387, 5] on button "Programs" at bounding box center [389, 6] width 31 height 13
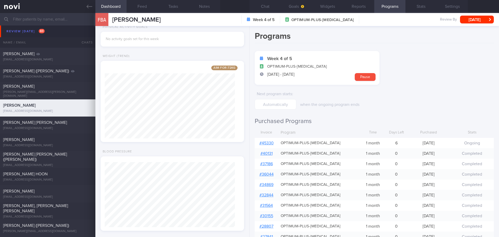
click at [267, 145] on link "# 45330" at bounding box center [267, 143] width 14 height 4
click at [423, 90] on form "Week 4 of 5 OPTIMUM-PLUS-[MEDICAL_DATA] [DATE] - [DATE] Pause Next program star…" at bounding box center [374, 80] width 239 height 59
click at [288, 10] on button "Goals" at bounding box center [296, 6] width 31 height 13
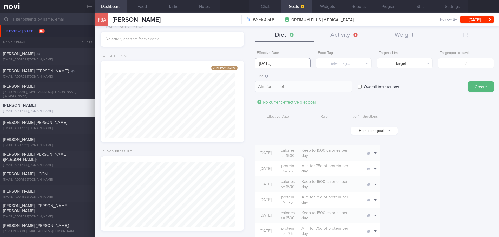
click at [273, 66] on input "[DATE]" at bounding box center [283, 63] width 56 height 10
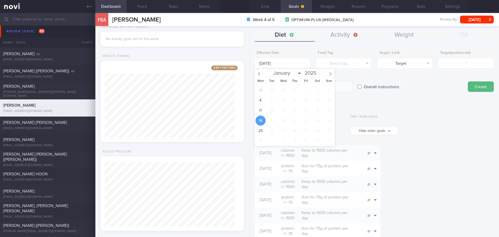
click at [258, 122] on span "18" at bounding box center [261, 120] width 10 height 10
click at [262, 121] on span "18" at bounding box center [261, 120] width 10 height 10
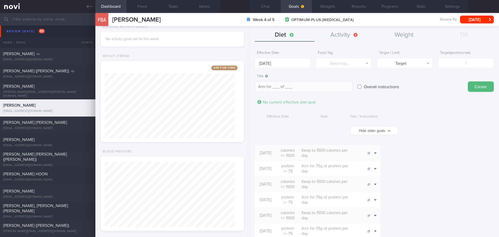
click at [372, 64] on div "Effective Date [DATE] Food Tag Select tag... Select tag... Calories Carbs Prote…" at bounding box center [374, 58] width 239 height 20
click at [367, 64] on button "Select tag..." at bounding box center [344, 63] width 56 height 10
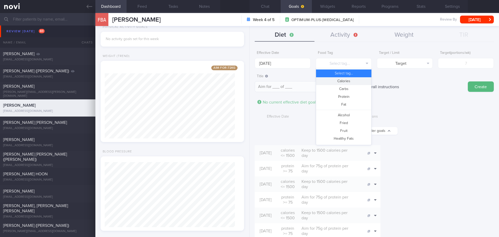
click at [358, 81] on button "Calories" at bounding box center [343, 81] width 55 height 8
click at [393, 67] on button "Target" at bounding box center [405, 63] width 56 height 10
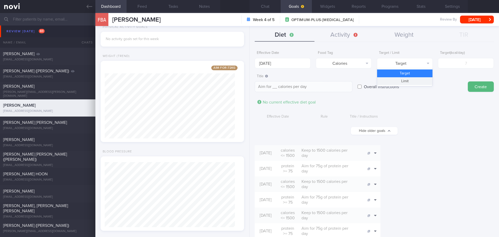
click at [400, 80] on button "Limit" at bounding box center [404, 81] width 55 height 8
type textarea "Keep to __ calories per day"
click at [454, 65] on input "number" at bounding box center [466, 63] width 56 height 10
type input "14"
type textarea "Keep to 14 calories per day"
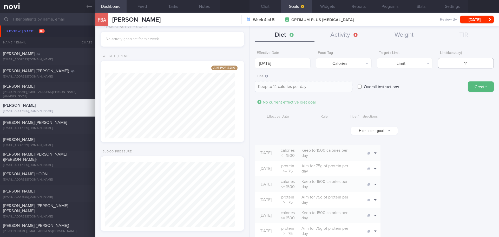
type input "140"
type textarea "Keep to 140 calories per day"
type input "1400"
type textarea "Keep to 1400 calories per day"
type input "1400"
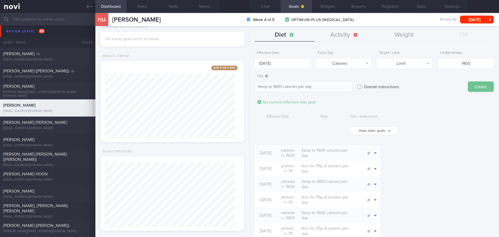
click at [477, 86] on button "Create" at bounding box center [481, 86] width 26 height 10
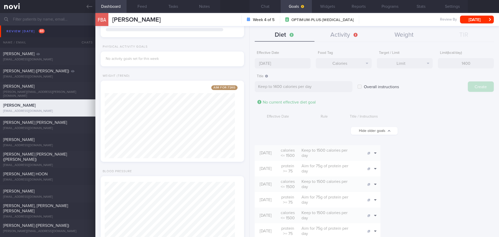
scroll to position [80, 0]
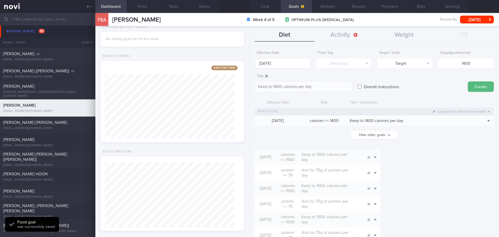
type input "[DATE]"
type textarea "Aim for ___ of ___"
click at [264, 63] on input "[DATE]" at bounding box center [283, 63] width 56 height 10
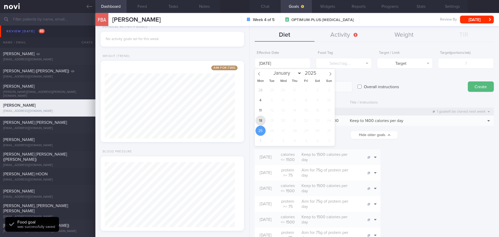
click at [260, 120] on span "18" at bounding box center [261, 120] width 10 height 10
type input "[DATE]"
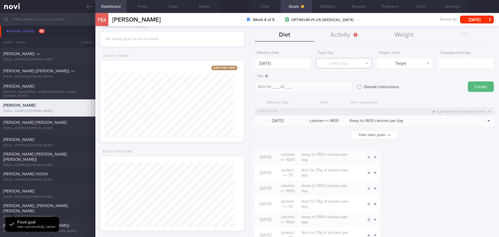
click at [344, 59] on button "Select tag..." at bounding box center [344, 63] width 56 height 10
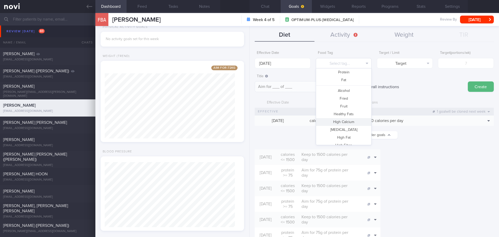
scroll to position [0, 0]
click at [344, 96] on button "Protein" at bounding box center [343, 97] width 55 height 8
type textarea "Aim for __g of protein per day"
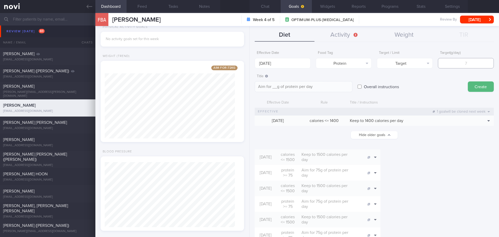
click at [456, 64] on input "number" at bounding box center [466, 63] width 56 height 10
type input "85"
type textarea "Aim for 85g of protein per day"
type input "85"
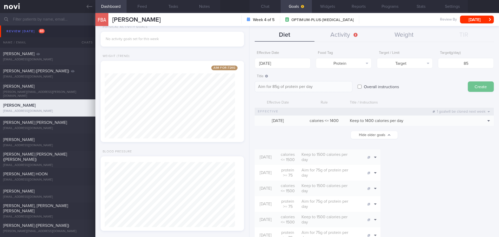
click at [474, 86] on button "Create" at bounding box center [481, 86] width 26 height 10
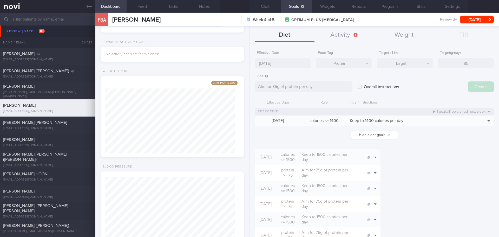
type input "[DATE]"
type textarea "Aim for ___ of ___"
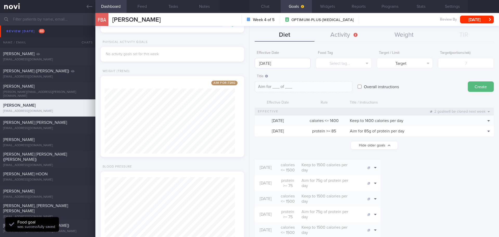
scroll to position [95, 0]
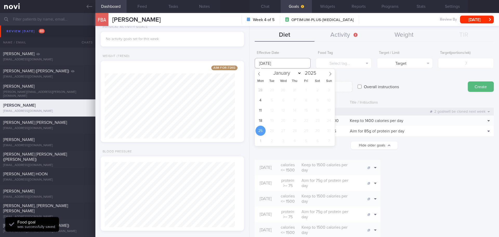
click at [268, 62] on input "[DATE]" at bounding box center [283, 63] width 56 height 10
click at [262, 120] on span "18" at bounding box center [261, 120] width 10 height 10
type input "[DATE]"
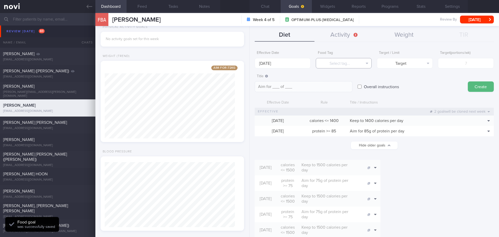
click at [336, 63] on button "Select tag..." at bounding box center [344, 63] width 56 height 10
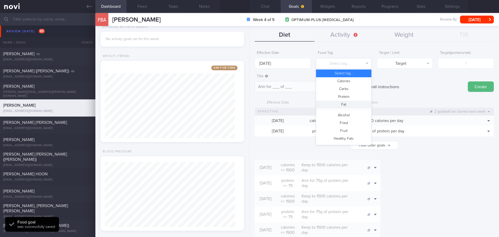
scroll to position [155, 0]
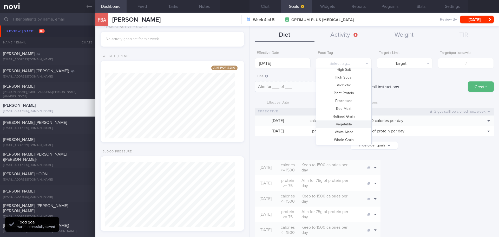
click at [351, 125] on button "Vegetable" at bounding box center [343, 124] width 55 height 8
type textarea "Aim for __ portions of vegetables per week"
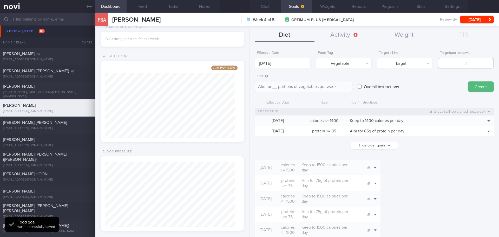
click at [461, 64] on input "number" at bounding box center [466, 63] width 56 height 10
type input "14"
type textarea "Aim for 14 portions of vegetables per week"
type input "14"
click at [480, 87] on button "Create" at bounding box center [481, 86] width 26 height 10
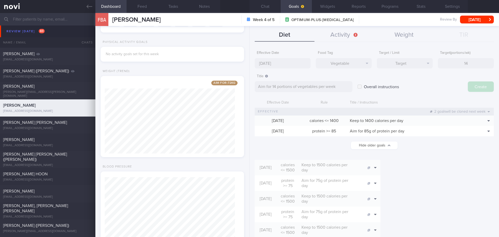
scroll to position [110, 0]
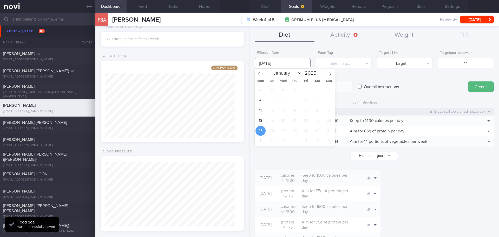
type input "[DATE]"
type textarea "Aim for ___ of ___"
click at [281, 64] on input "[DATE]" at bounding box center [283, 63] width 56 height 10
click at [257, 122] on span "18" at bounding box center [261, 120] width 10 height 10
type input "[DATE]"
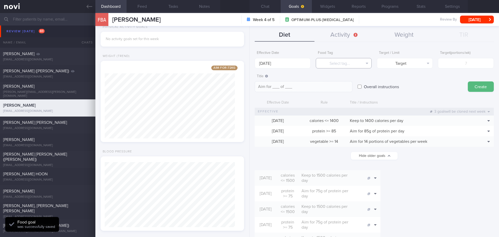
click at [341, 65] on button "Select tag..." at bounding box center [344, 63] width 56 height 10
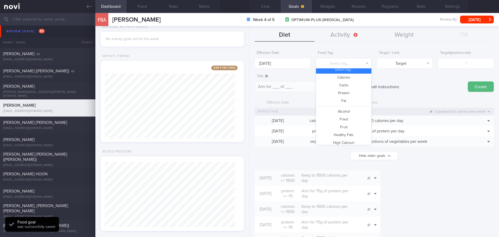
scroll to position [0, 0]
click at [349, 97] on button "Protein" at bounding box center [343, 97] width 55 height 8
type textarea "Aim for __g of protein per day"
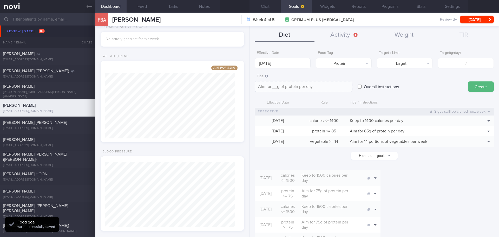
click at [458, 57] on div "Target ( g/day )" at bounding box center [466, 58] width 56 height 20
click at [461, 61] on input "number" at bounding box center [466, 63] width 56 height 10
type input "14"
type textarea "Aim for 14g of protein per day"
type input "14"
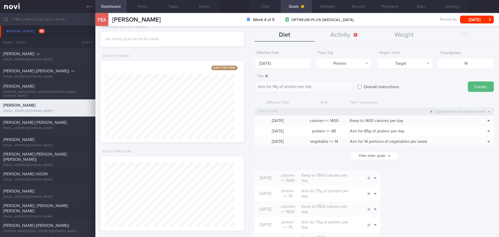
click at [475, 87] on button "Create" at bounding box center [481, 86] width 26 height 10
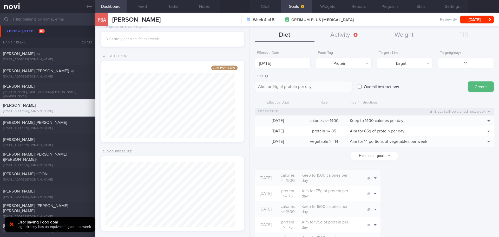
scroll to position [110, 0]
click at [398, 34] on button "Weight" at bounding box center [404, 35] width 60 height 13
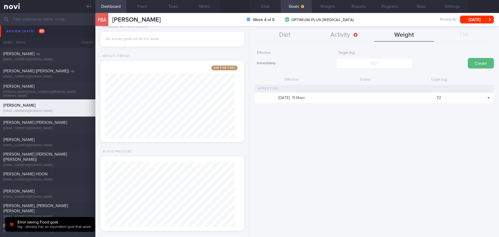
click at [268, 10] on button "Chat" at bounding box center [265, 6] width 31 height 13
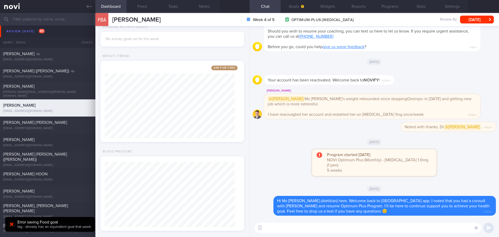
click at [312, 227] on textarea at bounding box center [368, 228] width 227 height 10
drag, startPoint x: 398, startPoint y: 231, endPoint x: 321, endPoint y: 228, distance: 77.5
click at [321, 228] on textarea "Hi Ms [PERSON_NAME] here. How are you coping with the medication?" at bounding box center [368, 228] width 227 height 10
type textarea "Hi Ms [PERSON_NAME] here. How are you coping with the medication?"
click at [437, 229] on textarea "Hi Ms [PERSON_NAME] here. How are you coping with the medication?" at bounding box center [368, 228] width 227 height 10
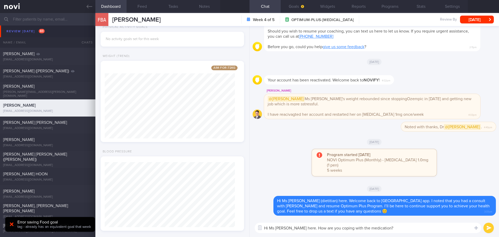
click at [437, 229] on textarea "Hi Ms [PERSON_NAME] here. How are you coping with the medication?" at bounding box center [368, 228] width 227 height 10
click at [485, 227] on button "submit" at bounding box center [489, 228] width 10 height 10
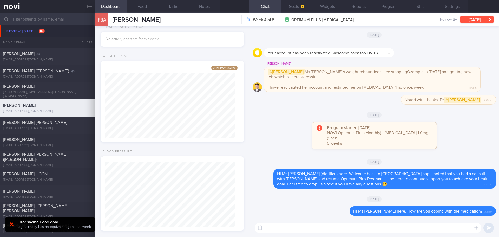
click at [486, 18] on button "[DATE]" at bounding box center [477, 20] width 34 height 8
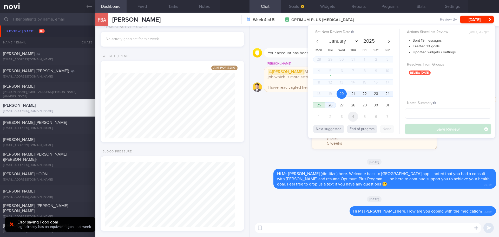
click at [352, 114] on span "4" at bounding box center [353, 117] width 10 height 10
select select "8"
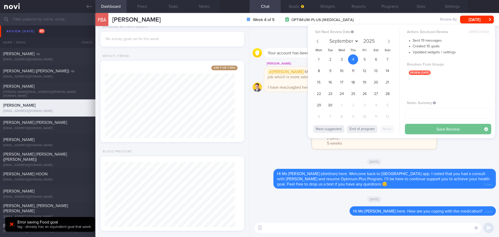
click at [422, 131] on button "Save Review" at bounding box center [448, 129] width 86 height 10
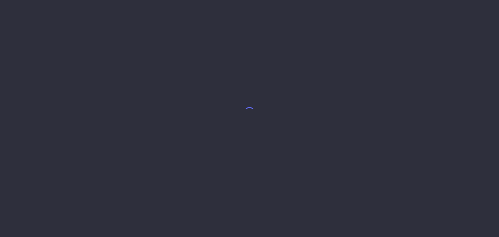
select select "7"
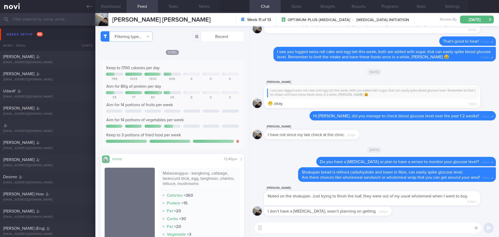
click at [293, 230] on textarea at bounding box center [368, 228] width 227 height 10
click at [22, 35] on div "Needs setup 86" at bounding box center [24, 34] width 39 height 7
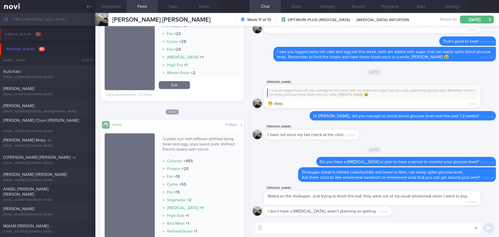
scroll to position [338, 0]
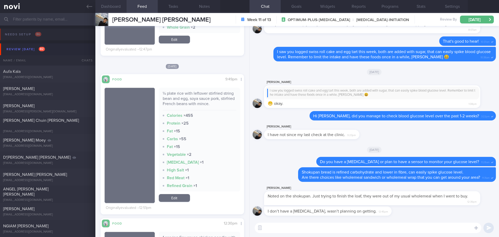
click at [114, 7] on button "Dashboard" at bounding box center [110, 6] width 31 height 13
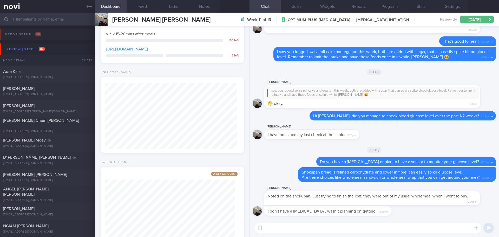
scroll to position [180, 0]
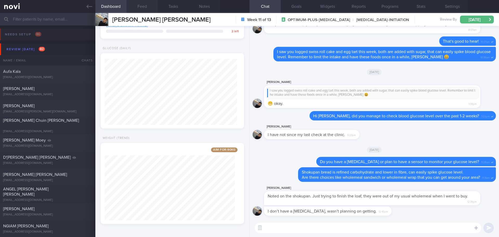
click at [144, 8] on button "Feed" at bounding box center [142, 6] width 31 height 13
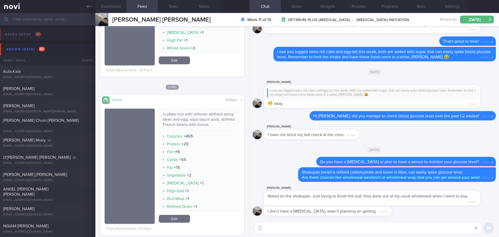
scroll to position [468, 0]
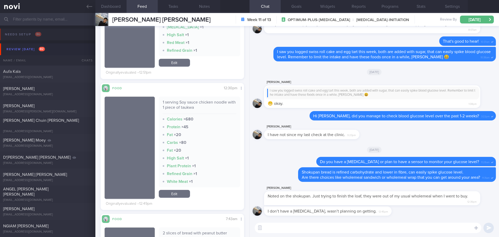
click at [295, 226] on textarea at bounding box center [368, 228] width 227 height 10
click at [323, 224] on textarea "Got it 👌🏻" at bounding box center [368, 228] width 227 height 10
drag, startPoint x: 323, startPoint y: 224, endPoint x: 320, endPoint y: 221, distance: 4.1
click at [323, 224] on textarea "Got it 👌🏻" at bounding box center [368, 228] width 227 height 10
click at [315, 229] on textarea "Got it 👌🏻" at bounding box center [368, 228] width 227 height 10
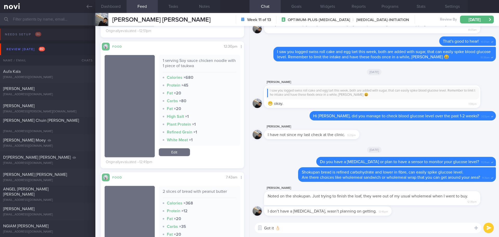
scroll to position [520, 0]
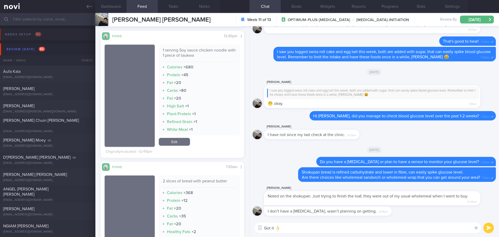
click at [306, 229] on textarea "Got it 👌🏻" at bounding box center [368, 228] width 227 height 10
click at [417, 230] on textarea "Got it 👌🏻Noted you had wholemeal bread this morning, 👍🏻👍🏻" at bounding box center [368, 228] width 227 height 10
click at [417, 229] on textarea "Got it 👌🏻Noted you had wholemeal bread this morning, 👍🏻👍🏻" at bounding box center [368, 228] width 227 height 10
click at [313, 231] on textarea "Got it 👌🏻Noted you had wholemeal bread this morning, 👍🏻👍🏻" at bounding box center [368, 228] width 227 height 10
click at [309, 228] on textarea "Got it 👌🏻Noted you had wholemeal bread this morning, 👍🏻👍🏻" at bounding box center [368, 228] width 227 height 10
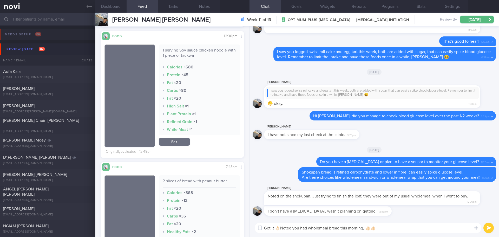
click at [367, 228] on textarea "Got it 👌🏻Noted you had wholemeal bread this morning, 👍🏻👍🏻" at bounding box center [368, 228] width 227 height 10
click at [386, 228] on textarea "Got it 👌🏻Noted you had wholemeal bread this morning, 👍🏻👍🏻" at bounding box center [368, 228] width 227 height 10
type textarea "Got it 👌🏻Noted you had wholemeal bread this morning, 👍🏻👍🏻"
click at [485, 229] on button "submit" at bounding box center [489, 228] width 10 height 10
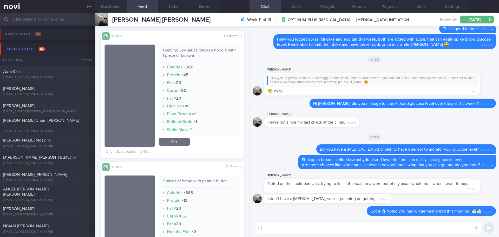
click at [408, 229] on textarea at bounding box center [368, 228] width 227 height 10
type textarea "H"
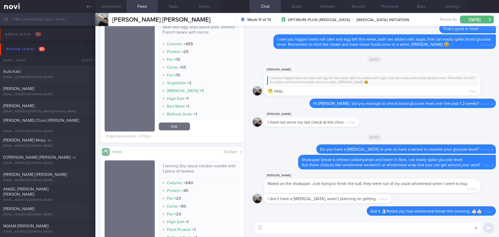
scroll to position [416, 0]
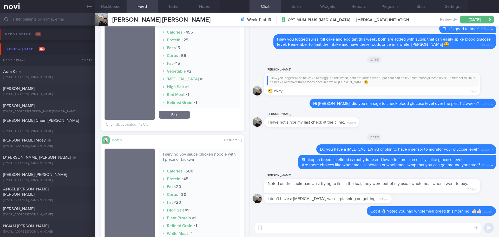
click at [270, 224] on textarea at bounding box center [368, 228] width 227 height 10
click at [270, 225] on textarea at bounding box center [368, 228] width 227 height 10
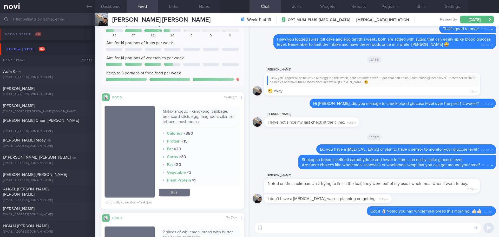
scroll to position [52, 0]
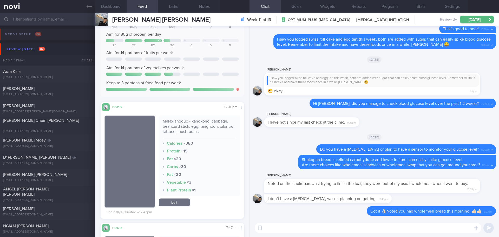
click at [279, 226] on textarea at bounding box center [368, 228] width 227 height 10
type textarea "O"
type textarea "Mala"
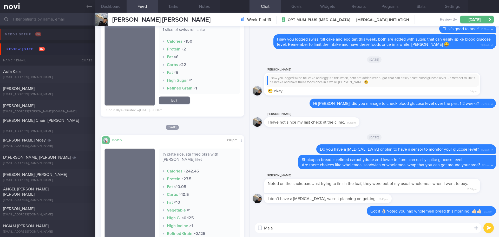
scroll to position [3276, 0]
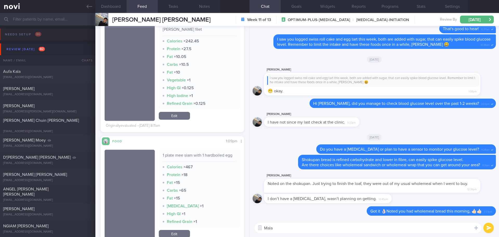
drag, startPoint x: 278, startPoint y: 226, endPoint x: 255, endPoint y: 230, distance: 23.7
click at [255, 230] on div "Mala Mala ​ Mala ​" at bounding box center [375, 228] width 250 height 18
type textarea "H"
type textarea "D"
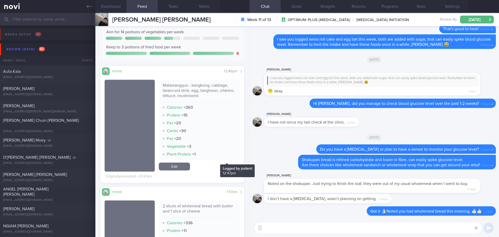
scroll to position [0, 0]
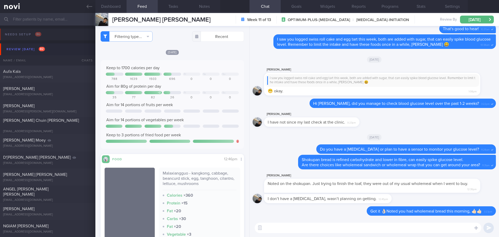
click at [267, 227] on textarea at bounding box center [368, 228] width 227 height 10
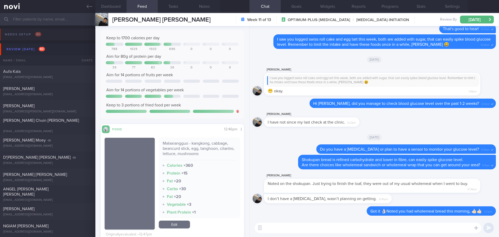
scroll to position [78, 0]
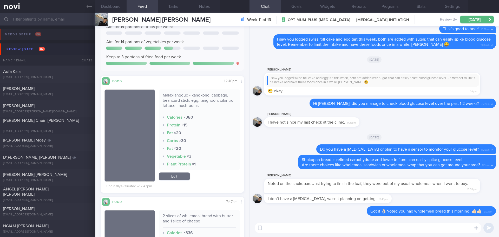
click at [268, 230] on textarea at bounding box center [368, 228] width 227 height 10
type textarea "M"
type textarea "o"
type textarea "N"
type textarea "M"
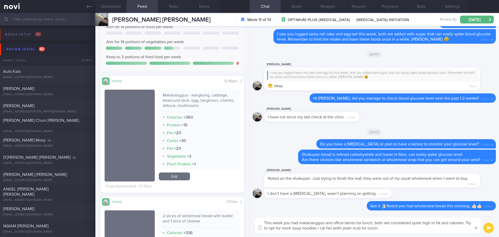
drag, startPoint x: 291, startPoint y: 228, endPoint x: 282, endPoint y: 228, distance: 9.1
click at [282, 228] on textarea "This week you had malaxiangguo and office bento for lunch, both are considered …" at bounding box center [368, 225] width 227 height 16
click at [309, 228] on textarea "This week you had malaxiangguo and office bento for lunch, both are considered …" at bounding box center [368, 225] width 227 height 16
click at [382, 228] on textarea "This week you had malaxiangguo and office bento for lunch, both are considered …" at bounding box center [368, 225] width 227 height 16
click at [467, 224] on textarea "This week you had malaxiangguo and office bento for lunch, both are considered …" at bounding box center [368, 225] width 227 height 16
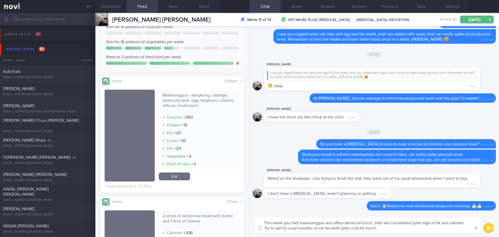
click at [396, 232] on textarea "This week you had malaxiangguo and office bento for lunch, both are considered …" at bounding box center [368, 225] width 227 height 16
click at [289, 227] on textarea "This week you had malaxiangguo and office bento for lunch, both are considered …" at bounding box center [368, 225] width 227 height 16
click at [339, 227] on textarea "This week you had malaxiangguo and office bento for lunch, both are considered …" at bounding box center [368, 225] width 227 height 16
click at [400, 229] on textarea "This week you had malaxiangguo and office bento for lunch, both are considered …" at bounding box center [368, 225] width 227 height 16
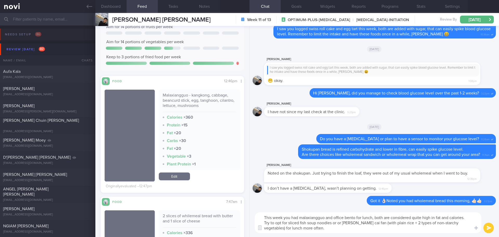
click at [321, 226] on textarea "This week you had malaxiangguo and office bento for lunch, both are considered …" at bounding box center [368, 222] width 227 height 21
click at [320, 228] on textarea "This week you had malaxiangguo and office bento for lunch, both are considered …" at bounding box center [368, 222] width 227 height 21
click at [318, 228] on textarea "This week you had malaxiangguo and office bento for lunch, both are considered …" at bounding box center [368, 222] width 227 height 21
type textarea "This week you had malaxiangguo and office bento for lunch, both are considered …"
click at [485, 225] on button "submit" at bounding box center [489, 228] width 10 height 10
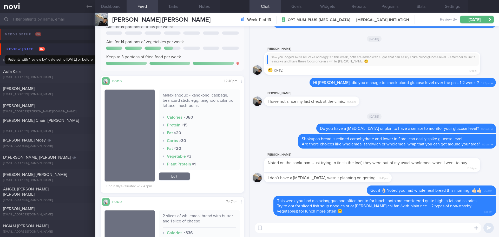
click at [24, 46] on div "Review today 82" at bounding box center [25, 49] width 41 height 7
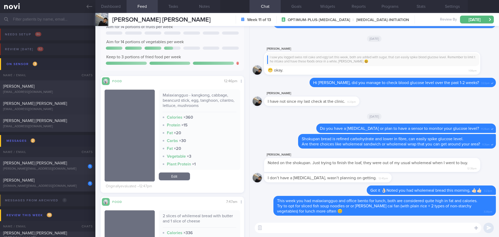
click at [43, 178] on div "[PERSON_NAME]" at bounding box center [47, 180] width 88 height 5
type input "[DATE]"
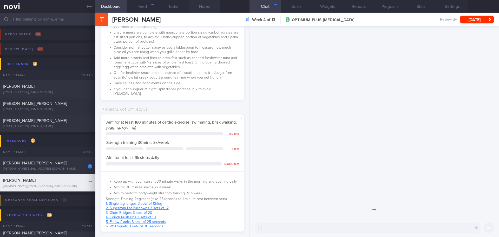
scroll to position [258, 0]
